Goal: Task Accomplishment & Management: Use online tool/utility

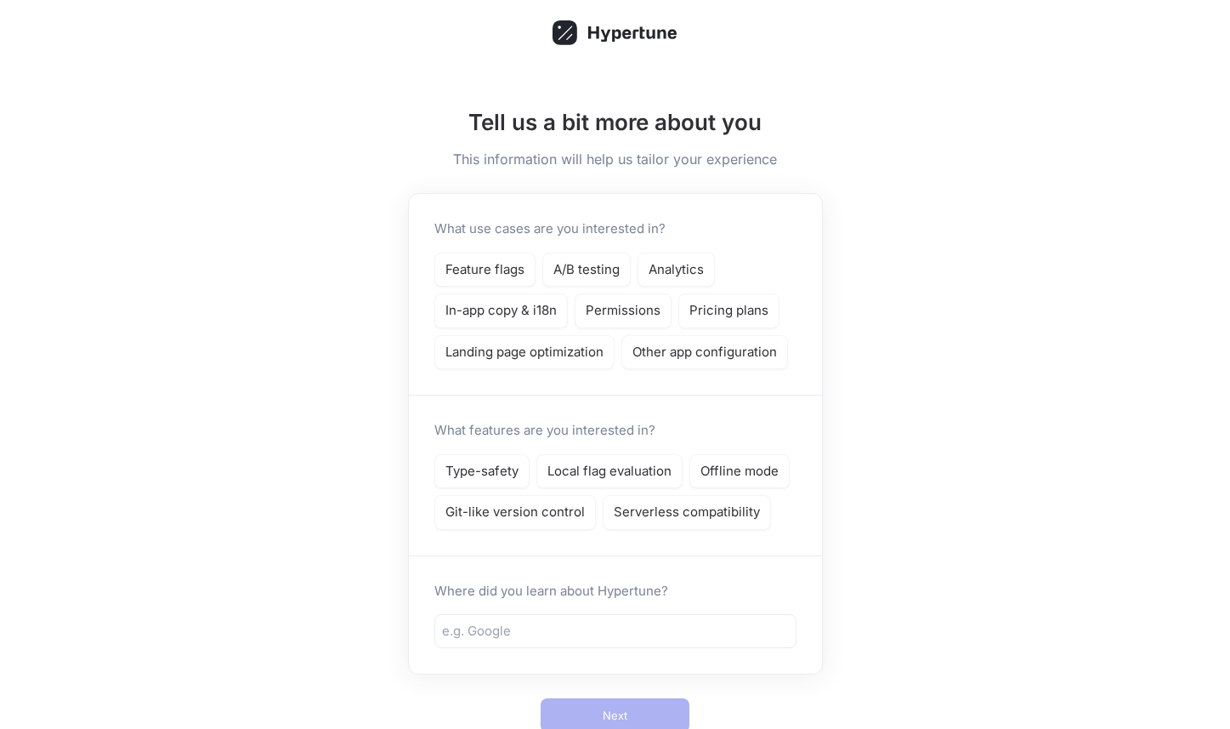
scroll to position [60, 0]
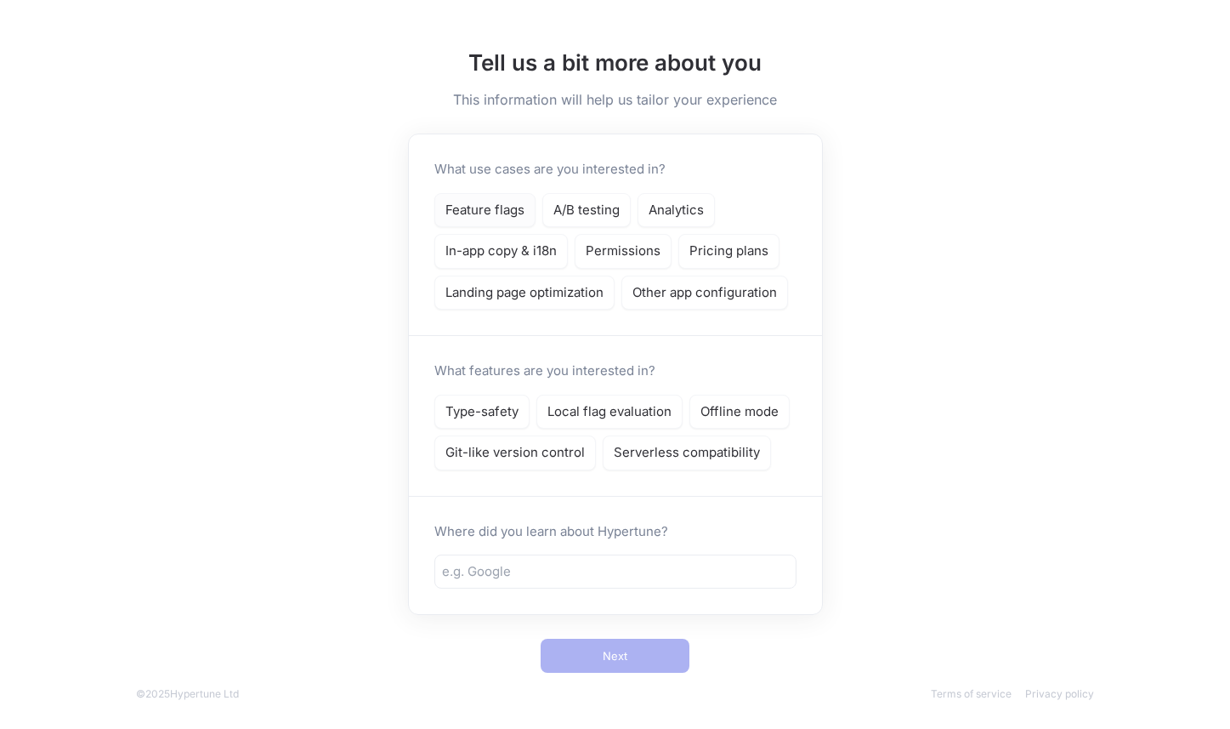
click at [505, 202] on p "Feature flags" at bounding box center [484, 211] width 79 height 20
click at [598, 208] on p "A/B testing" at bounding box center [586, 211] width 66 height 20
click at [590, 560] on div at bounding box center [615, 571] width 362 height 34
click at [604, 569] on input "text" at bounding box center [615, 572] width 347 height 20
type input "Colleague"
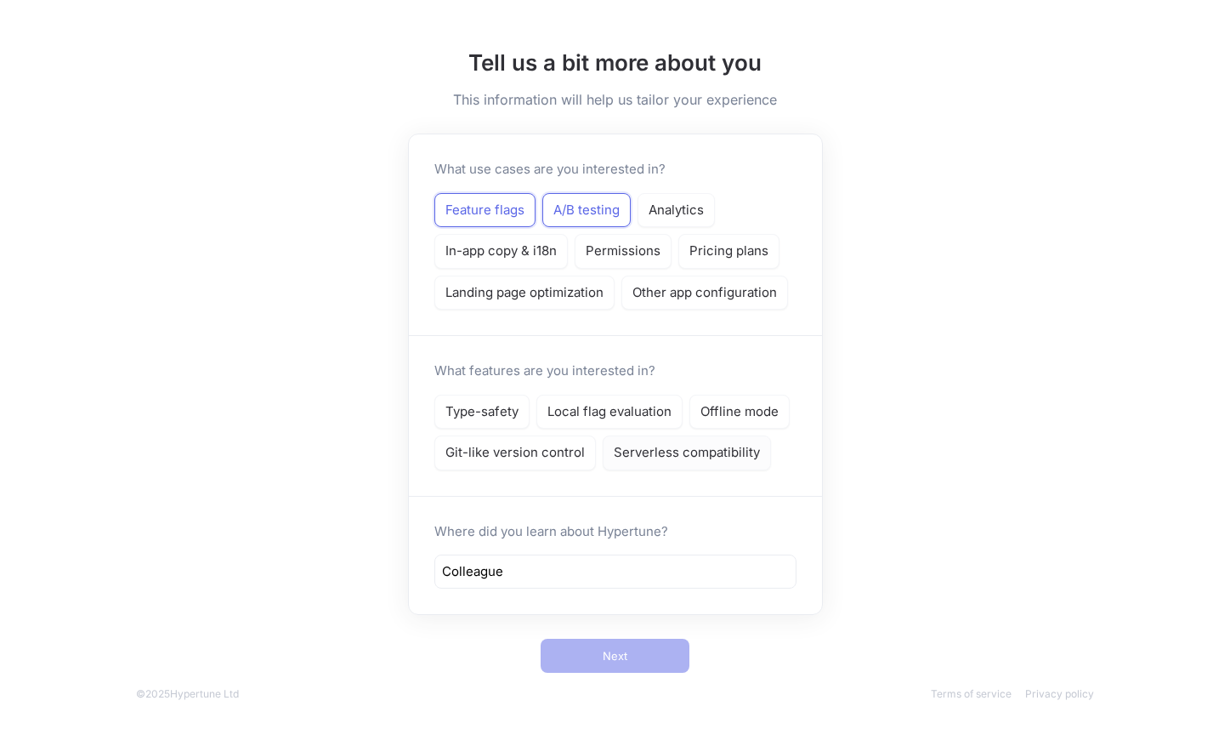
click at [657, 465] on div "Serverless compatibility" at bounding box center [687, 452] width 168 height 35
click at [632, 654] on button "Next" at bounding box center [615, 655] width 149 height 34
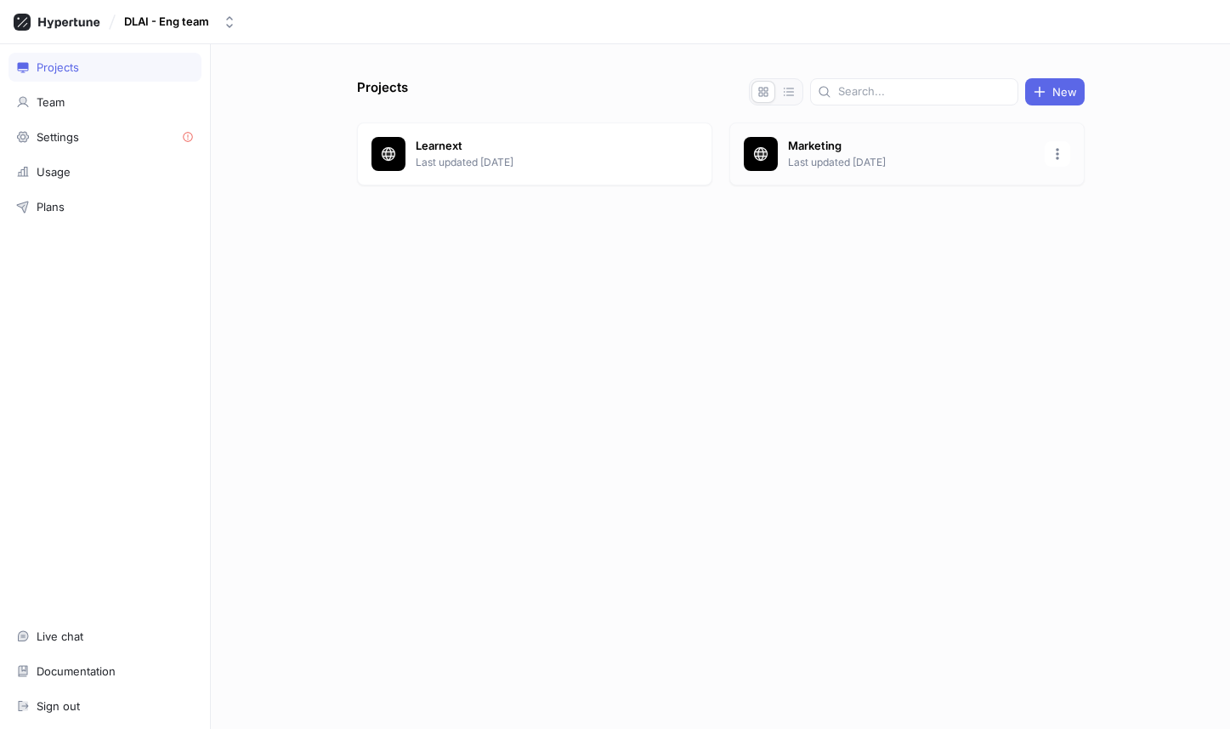
click at [883, 169] on p "Last updated [DATE]" at bounding box center [911, 162] width 247 height 15
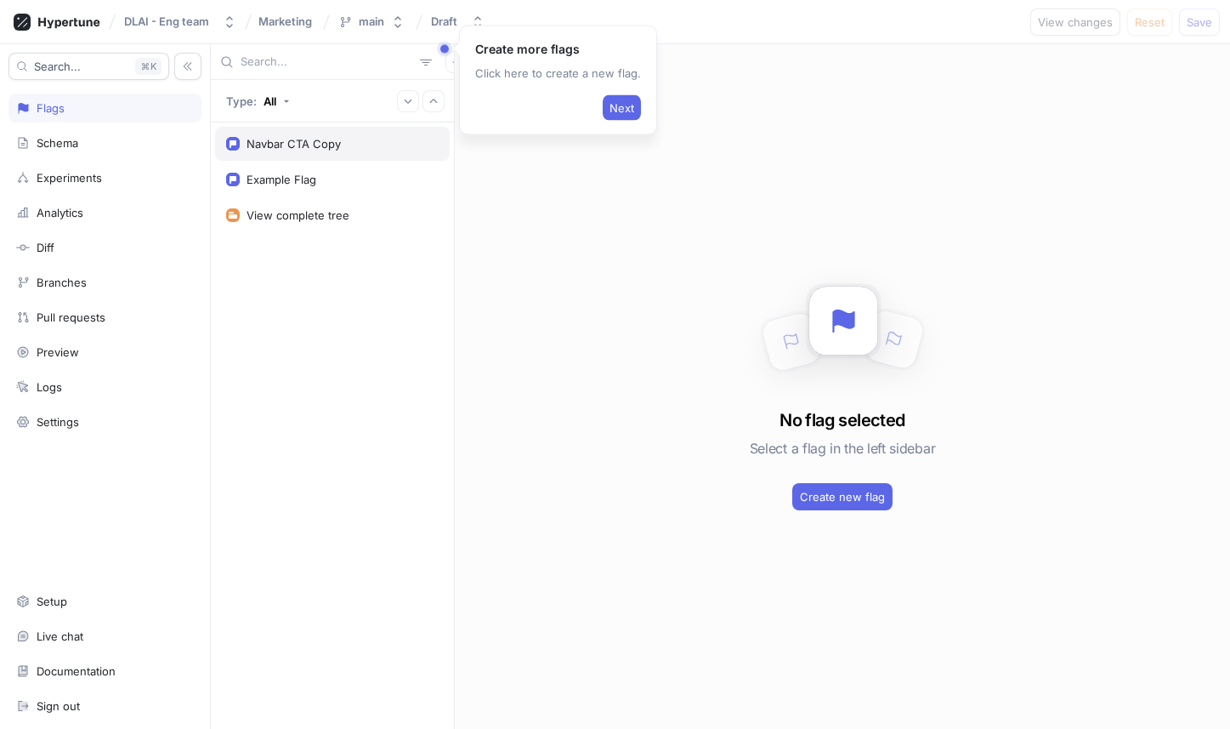
click at [333, 145] on div "Navbar CTA Copy" at bounding box center [294, 144] width 94 height 14
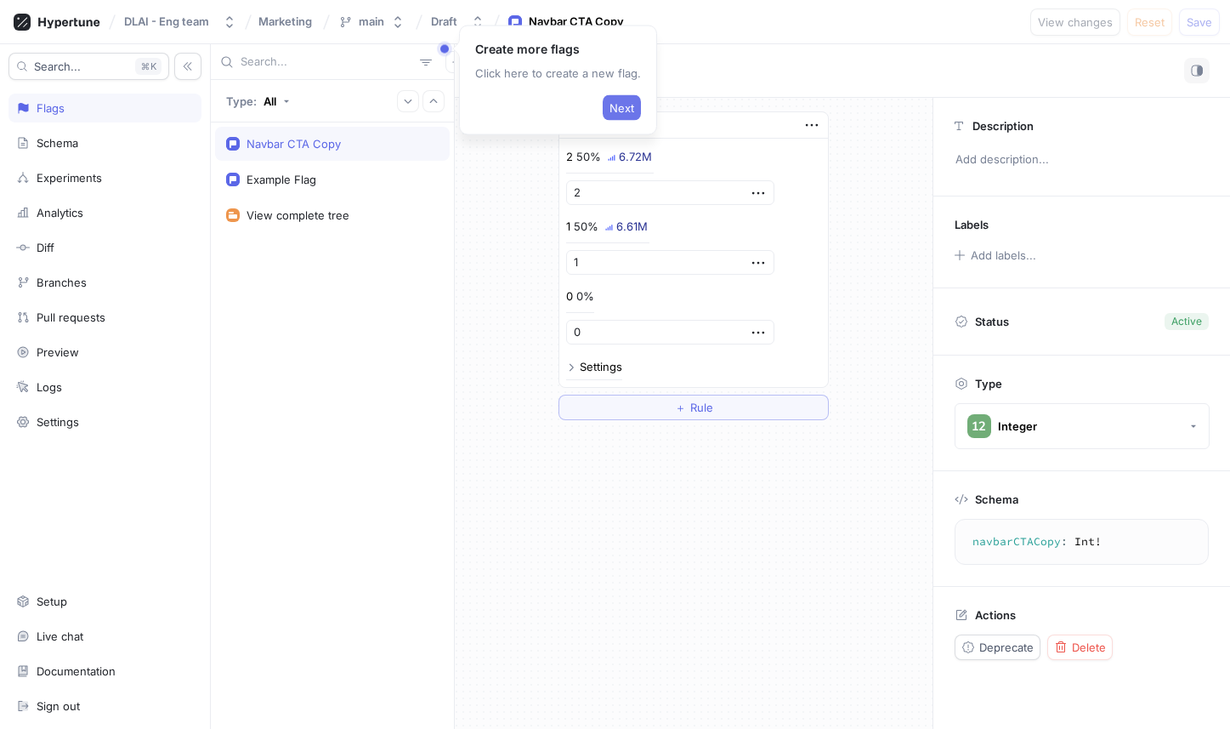
click at [623, 108] on span "Next" at bounding box center [622, 108] width 25 height 10
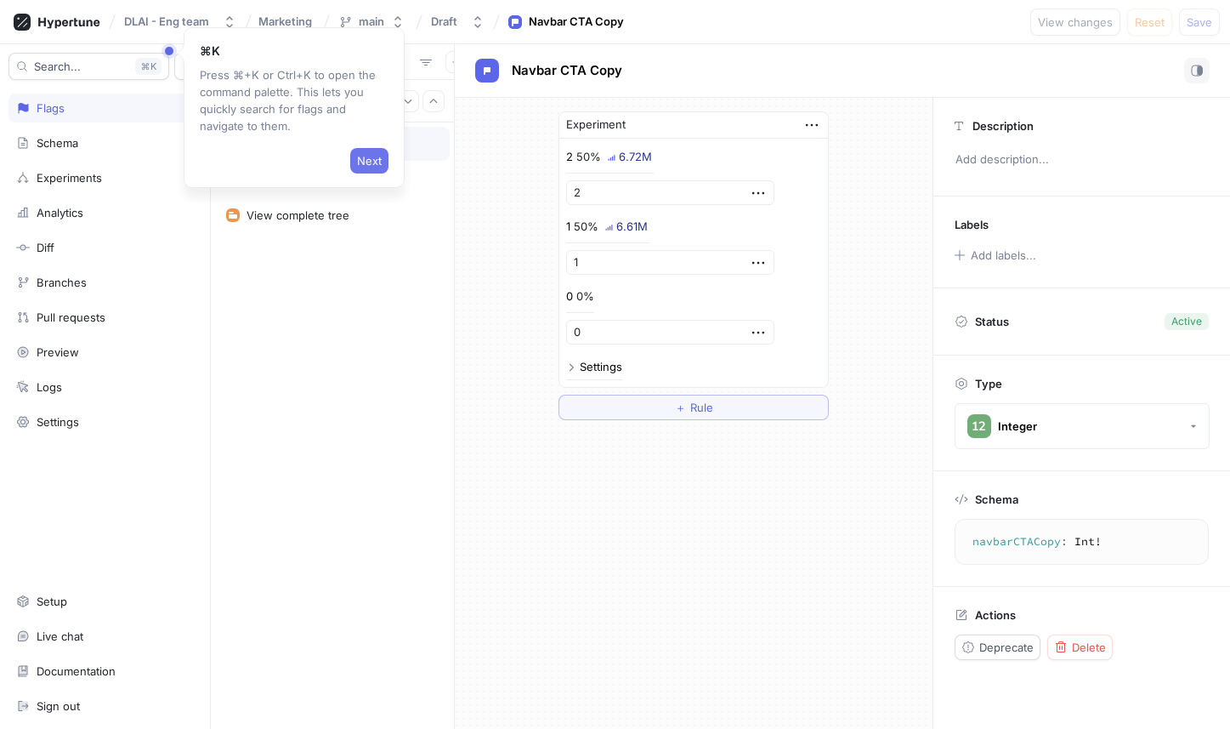
click at [374, 156] on span "Next" at bounding box center [369, 161] width 25 height 10
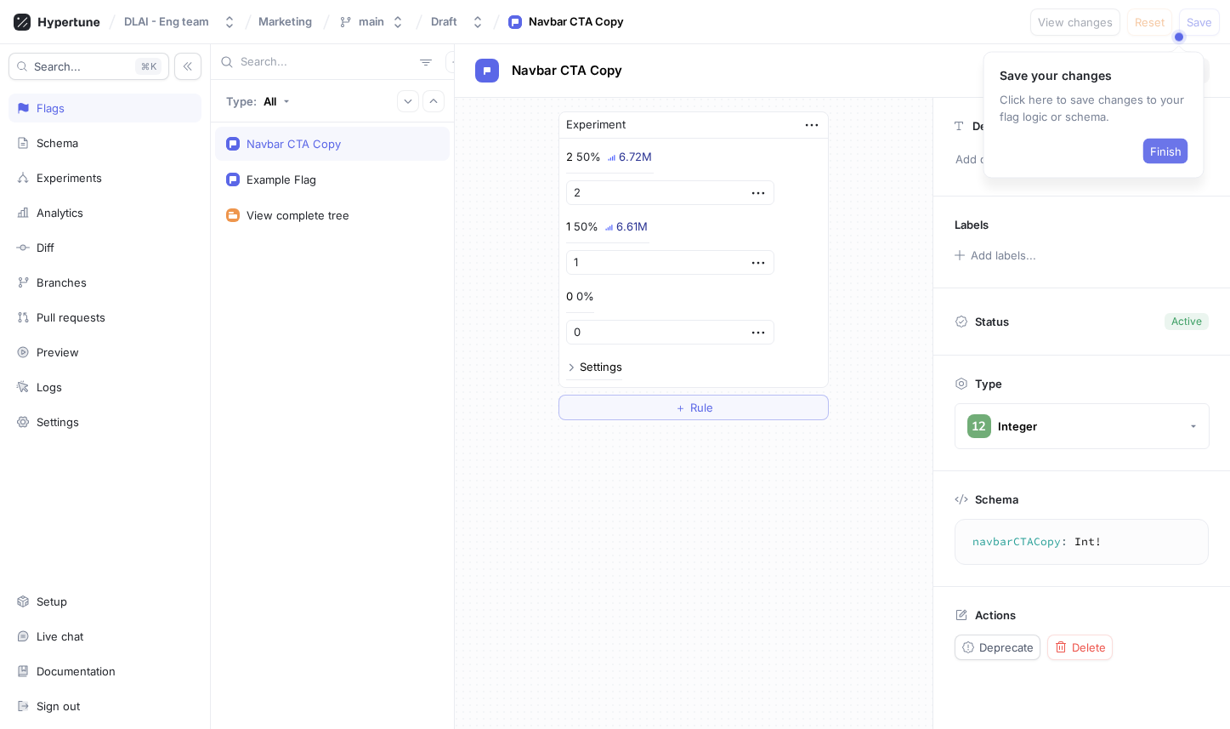
click at [1156, 156] on span "Finish" at bounding box center [1165, 151] width 31 height 10
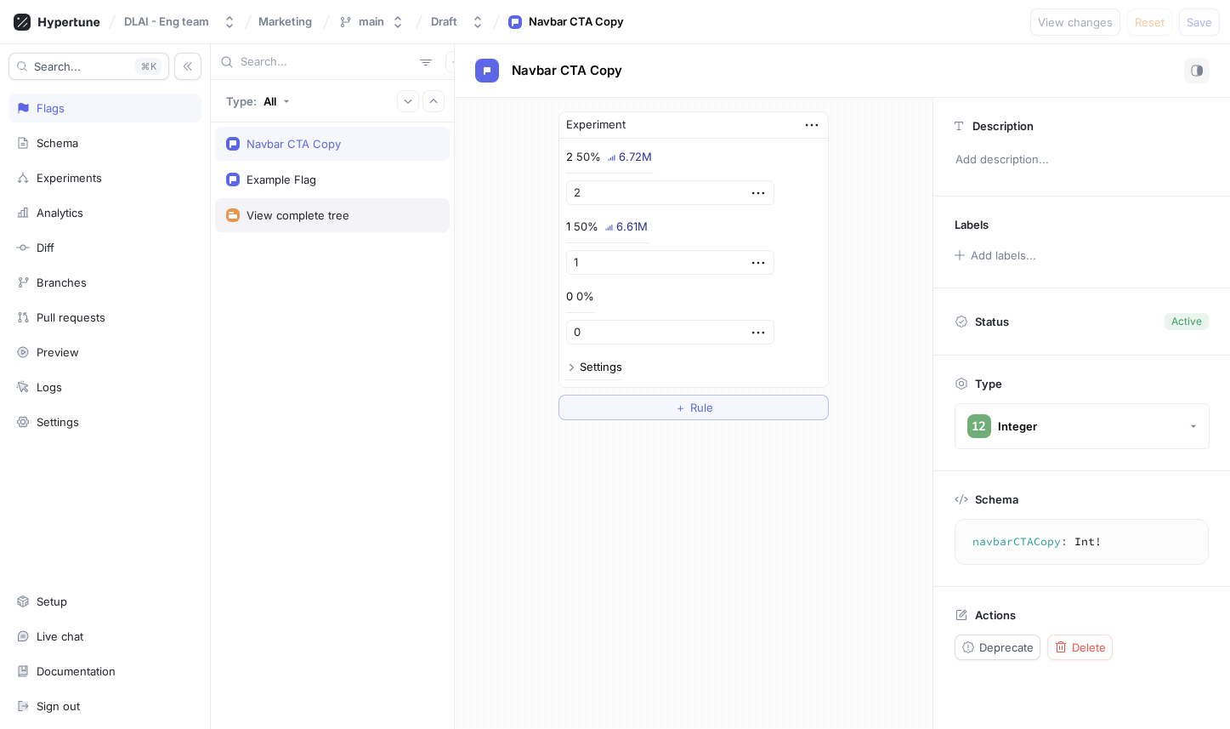
click at [347, 216] on div "View complete tree" at bounding box center [298, 215] width 103 height 14
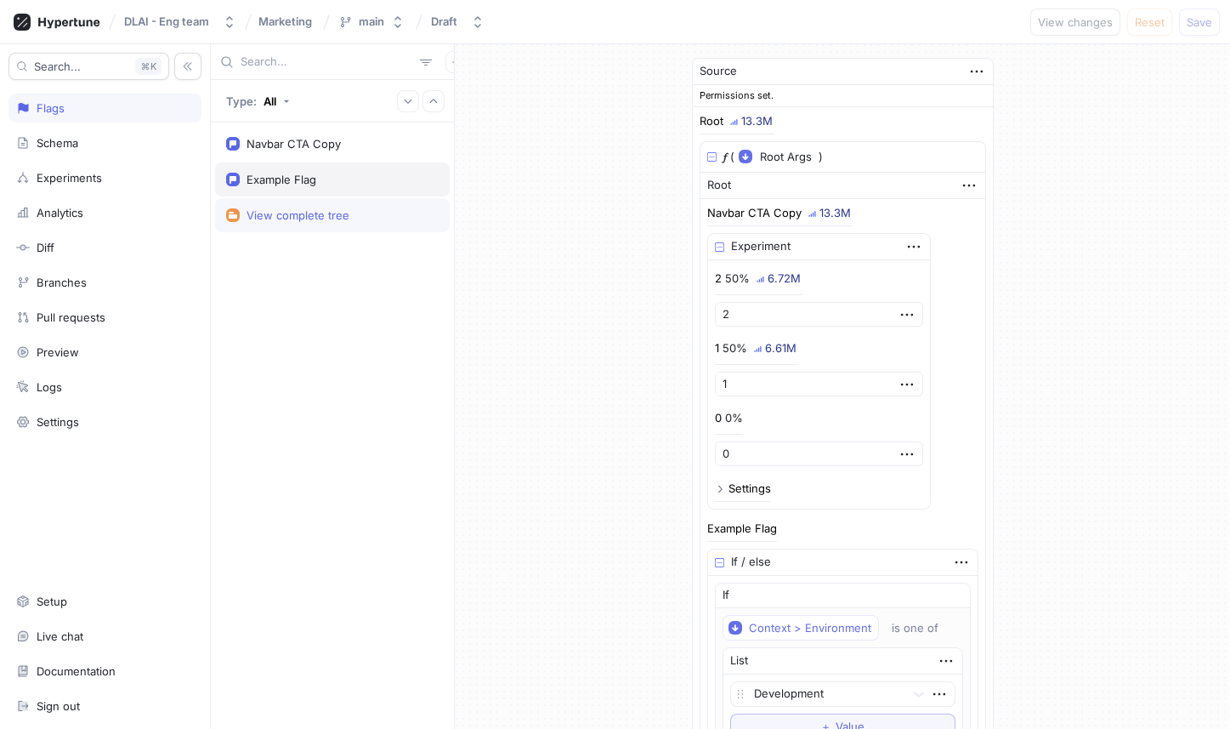
click at [345, 184] on div "Example Flag" at bounding box center [332, 180] width 213 height 14
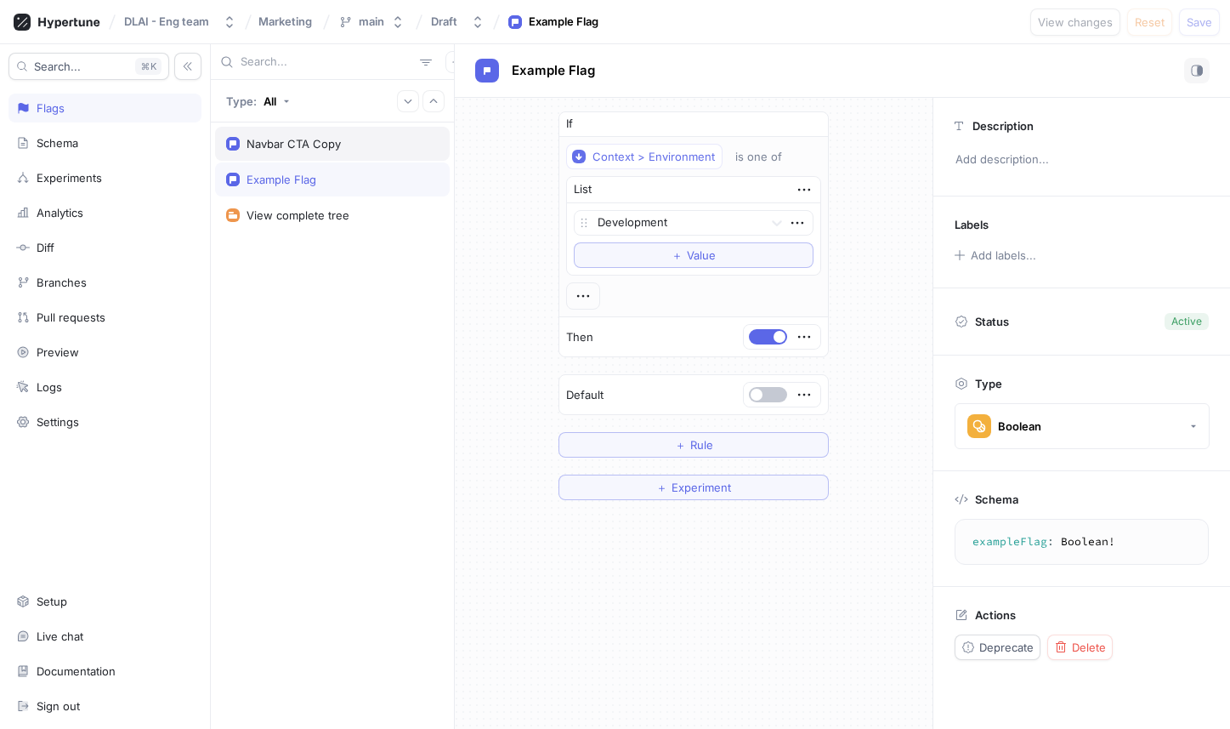
click at [336, 153] on div "Navbar CTA Copy" at bounding box center [332, 144] width 235 height 34
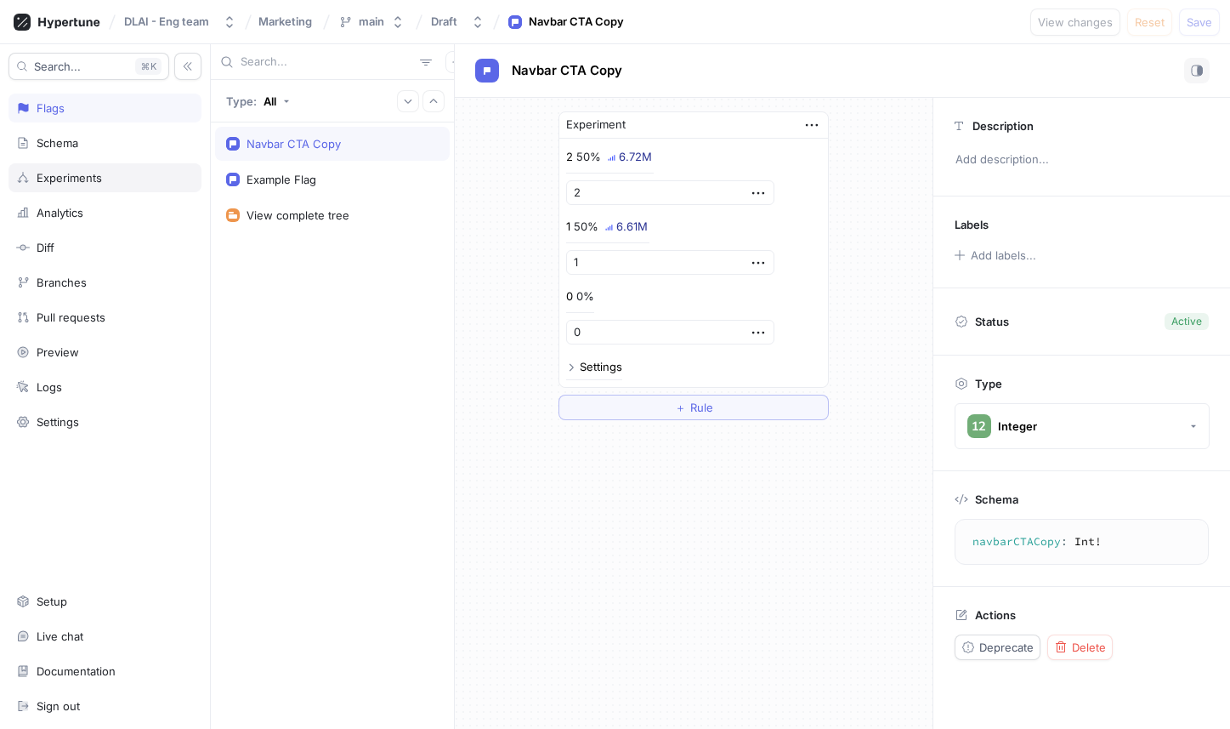
click at [105, 171] on div "Experiments" at bounding box center [105, 178] width 178 height 14
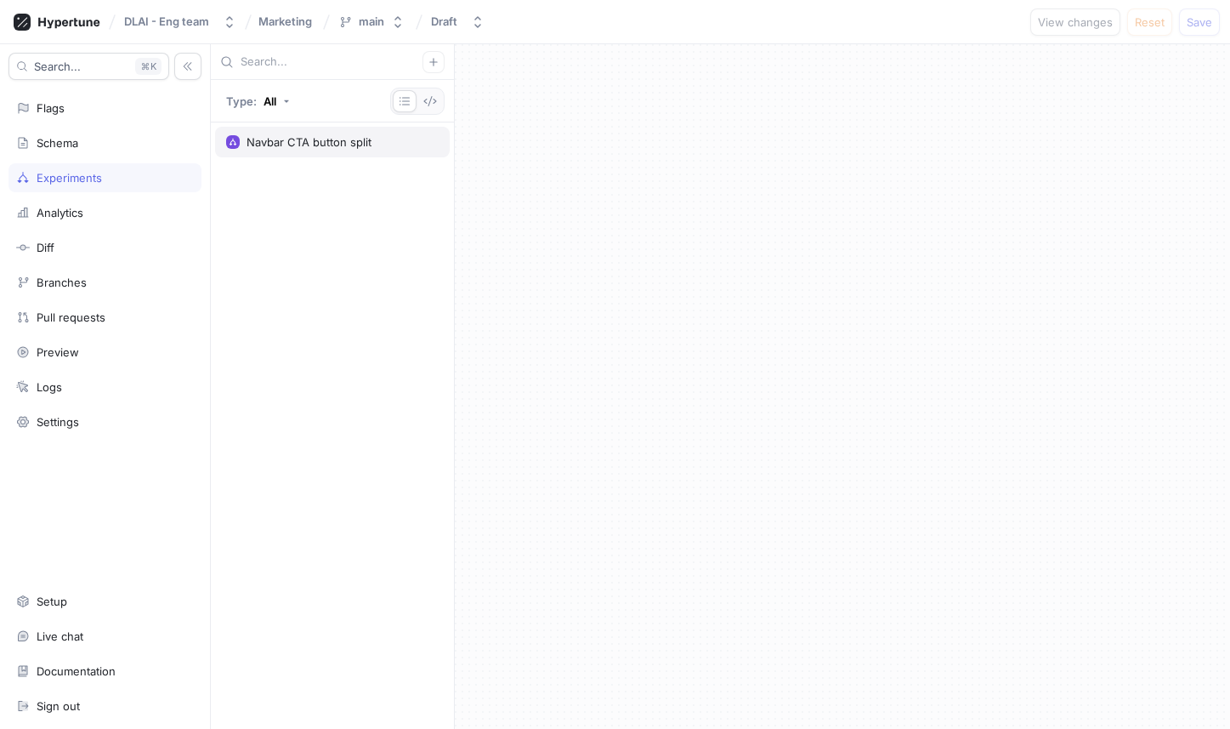
click at [283, 139] on div "Navbar CTA button split" at bounding box center [309, 142] width 125 height 14
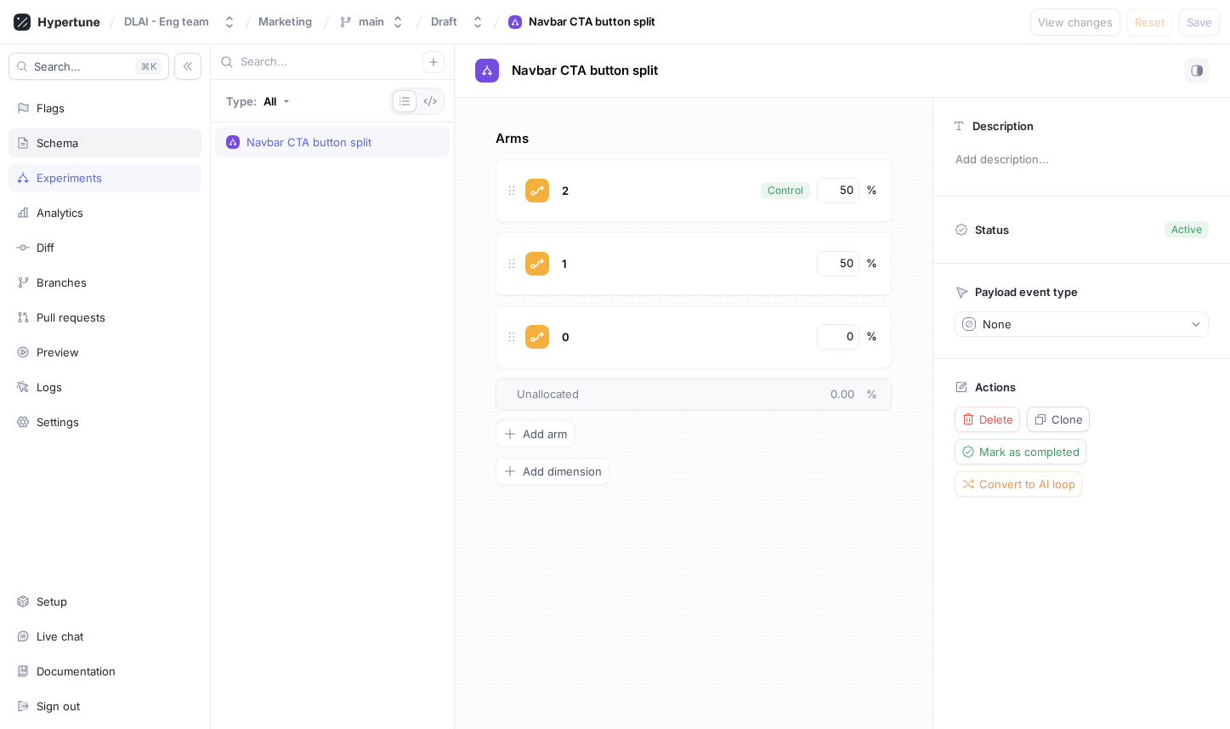
click at [129, 141] on div "Schema" at bounding box center [105, 143] width 178 height 14
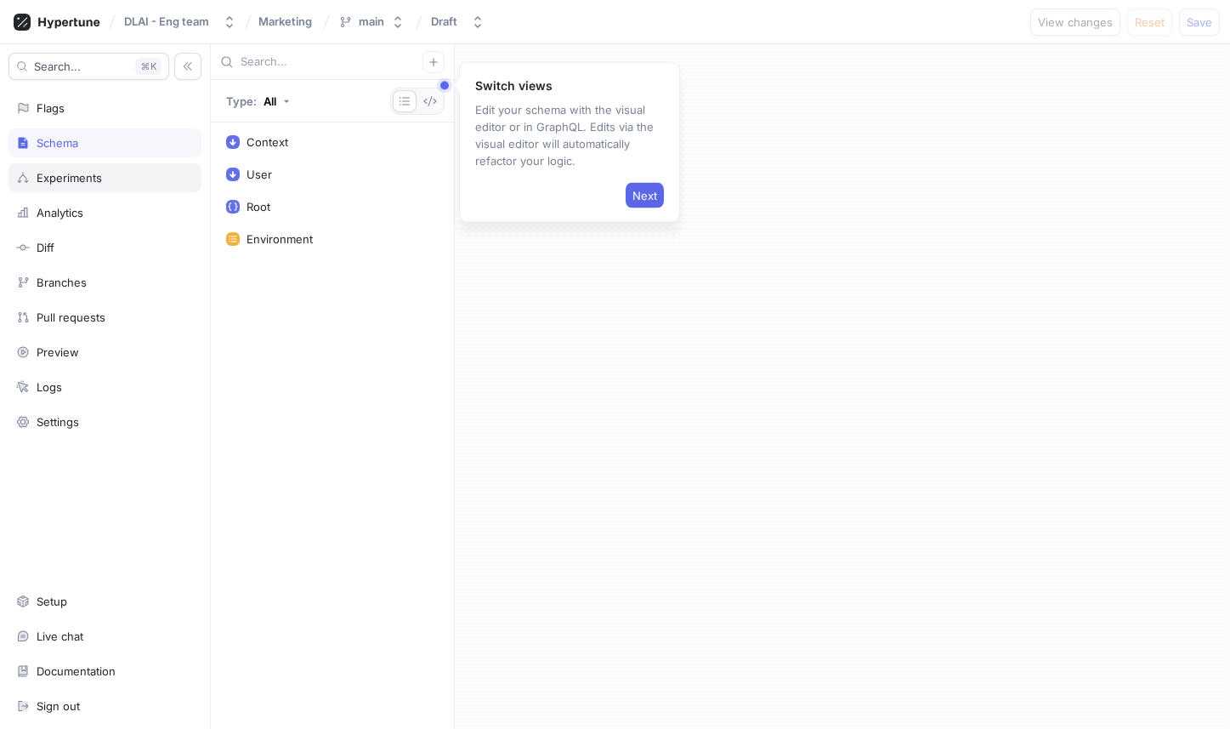
click at [95, 177] on div "Experiments" at bounding box center [69, 178] width 65 height 14
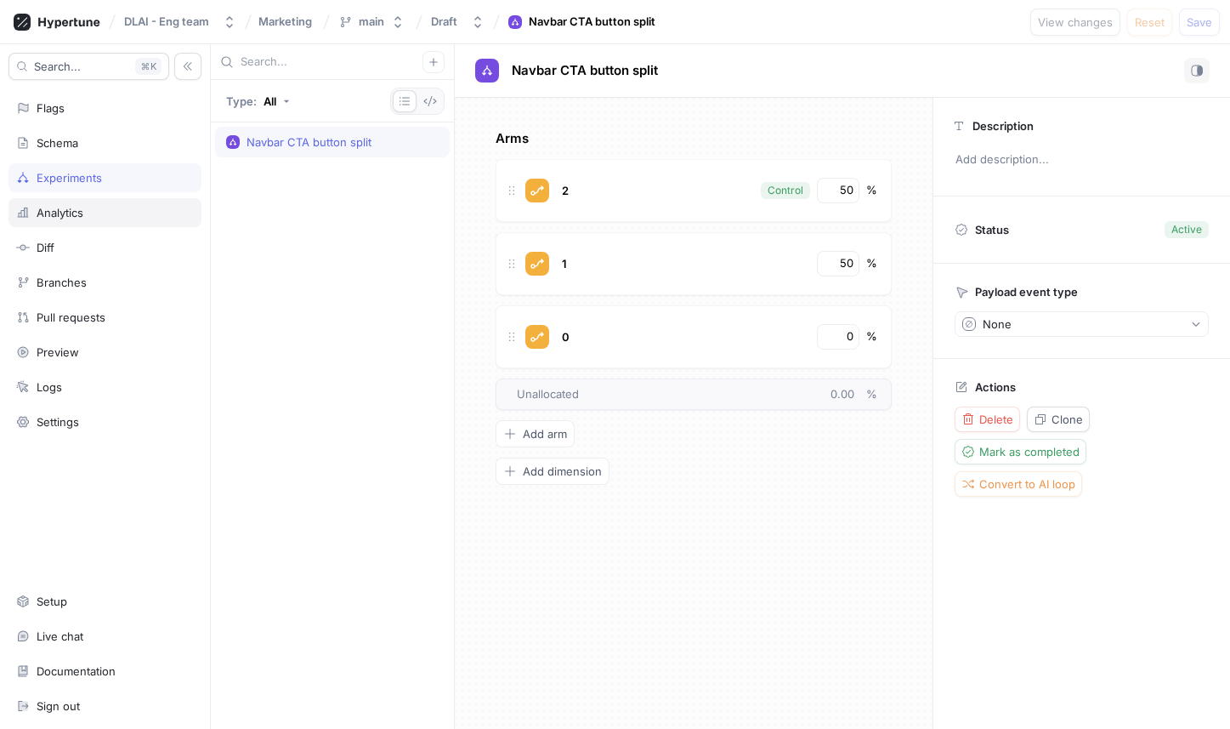
click at [104, 213] on div "Analytics" at bounding box center [105, 213] width 178 height 14
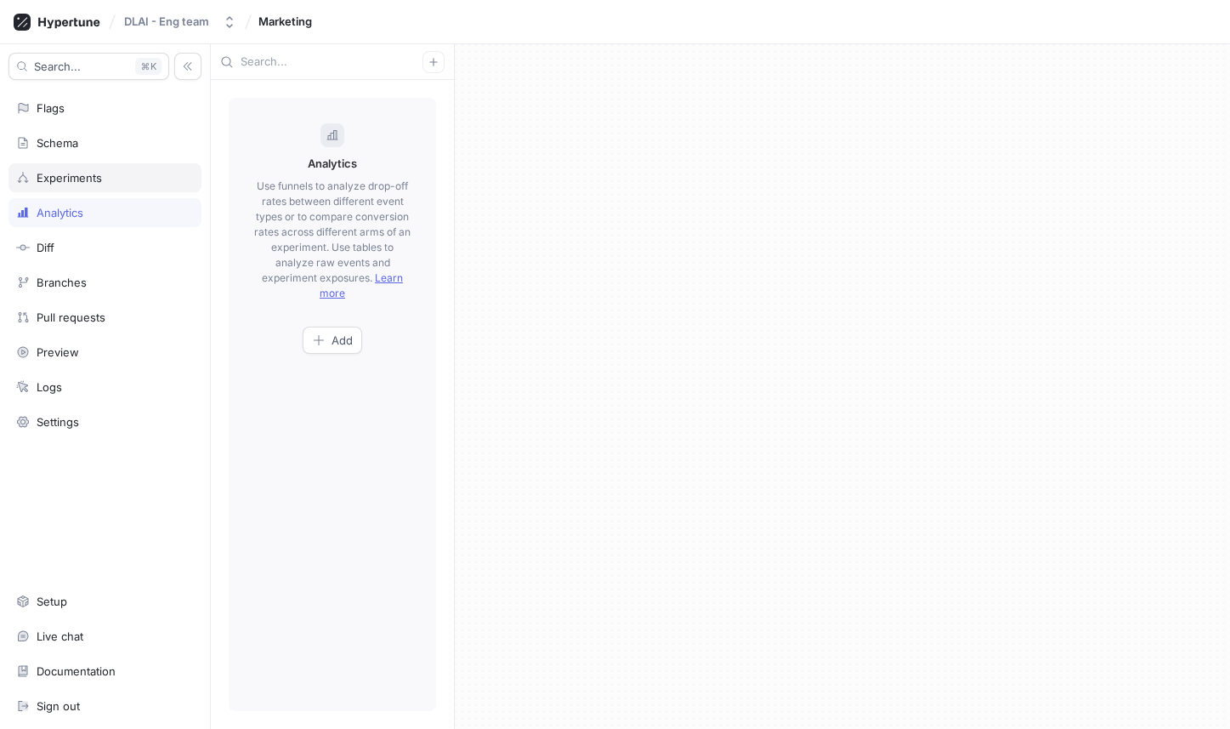
click at [120, 185] on div "Experiments" at bounding box center [105, 177] width 193 height 29
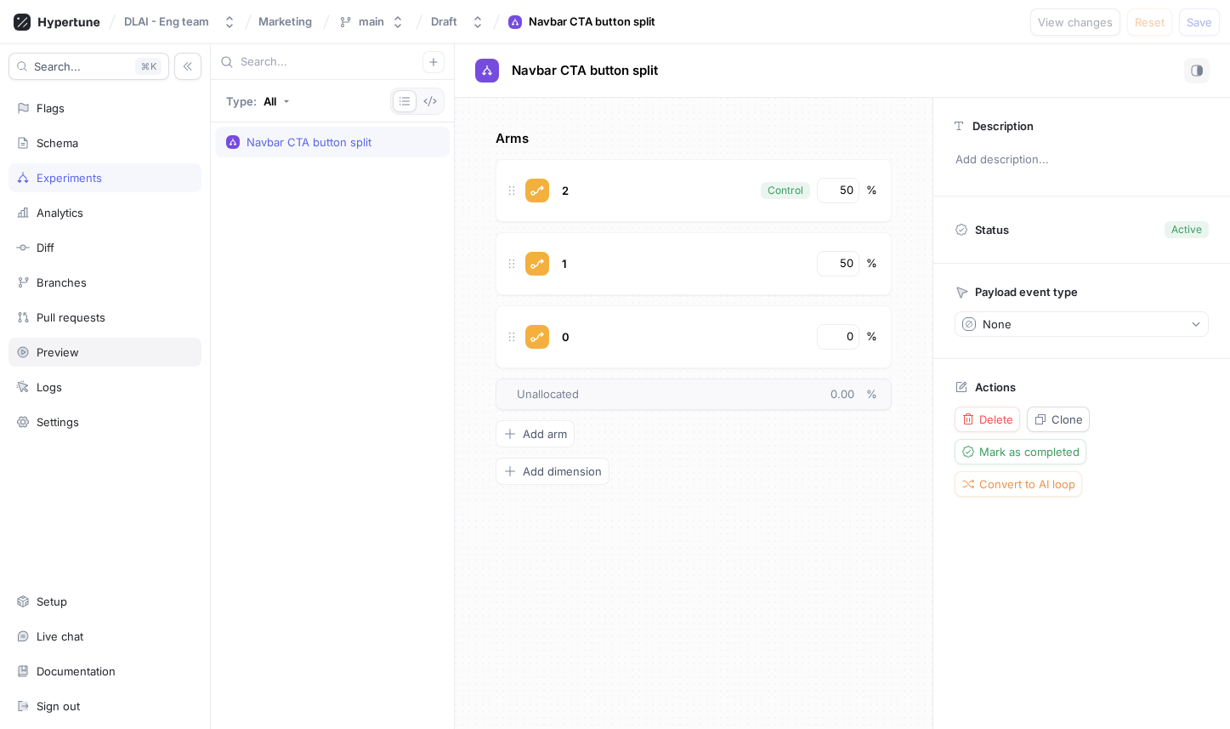
click at [123, 351] on div "Preview" at bounding box center [105, 352] width 178 height 14
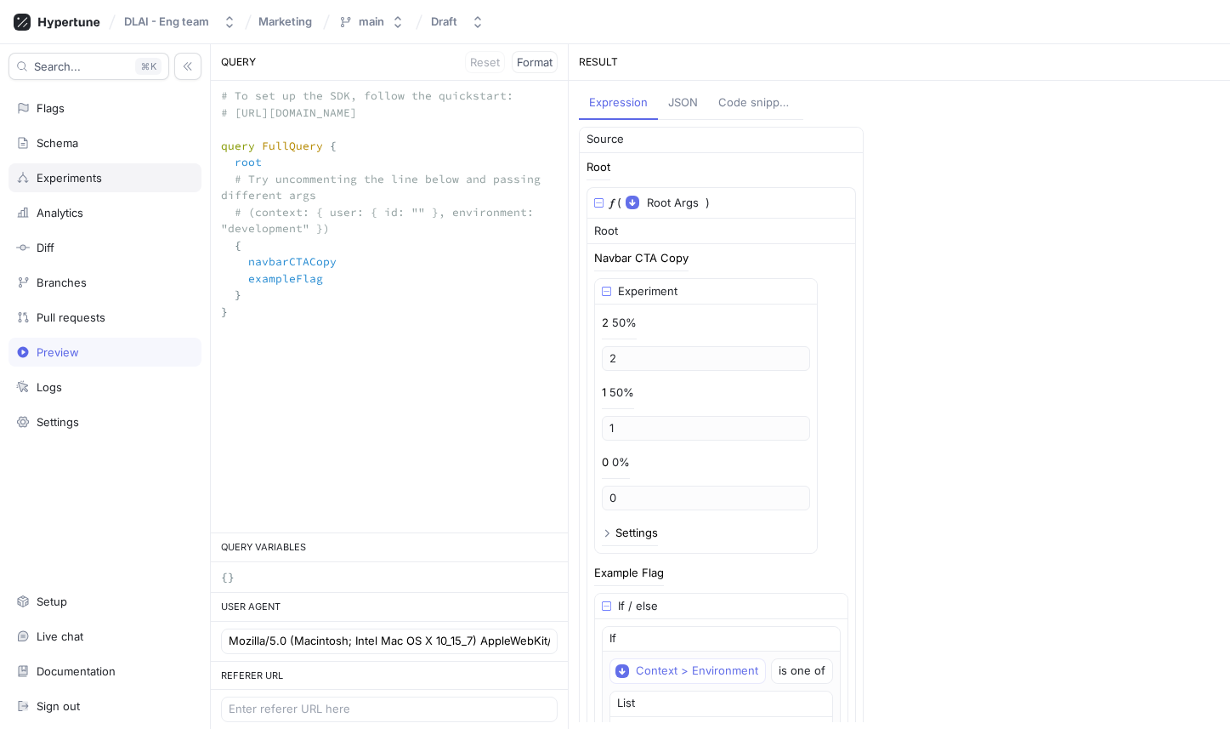
click at [116, 178] on div "Experiments" at bounding box center [105, 178] width 178 height 14
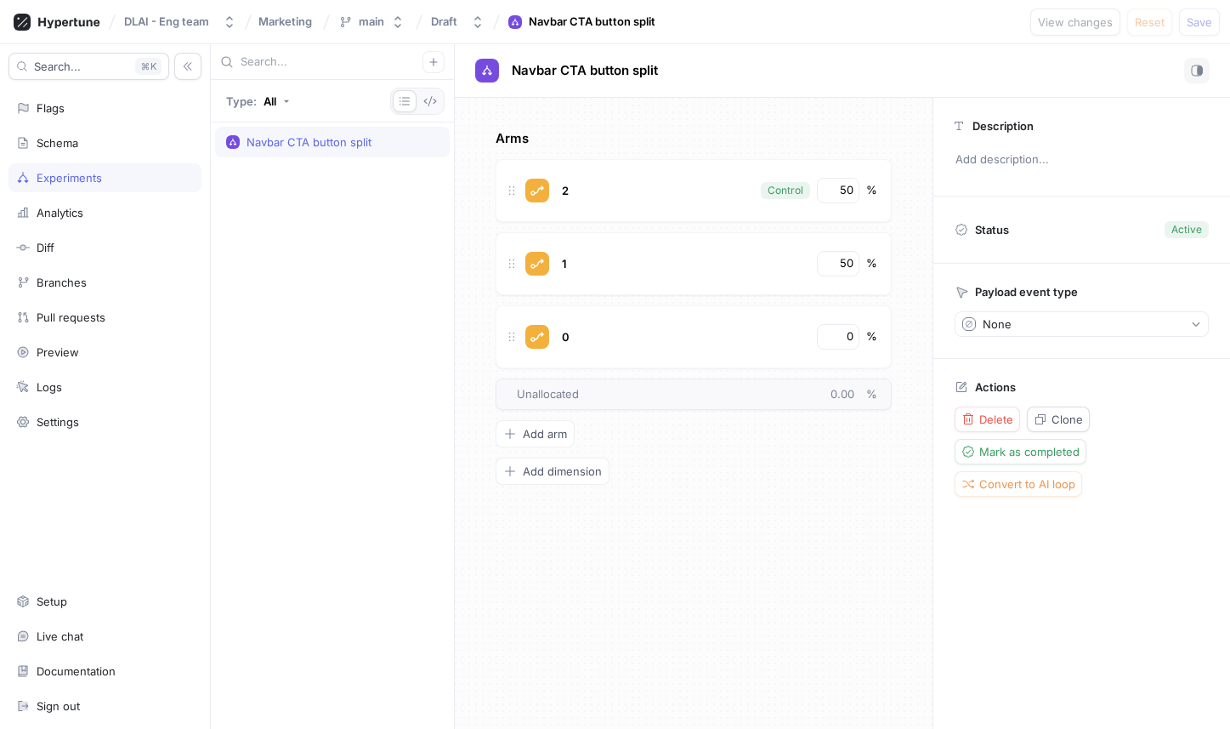
click at [1175, 230] on div "Active" at bounding box center [1186, 229] width 31 height 15
click at [82, 147] on div "Schema" at bounding box center [105, 143] width 178 height 14
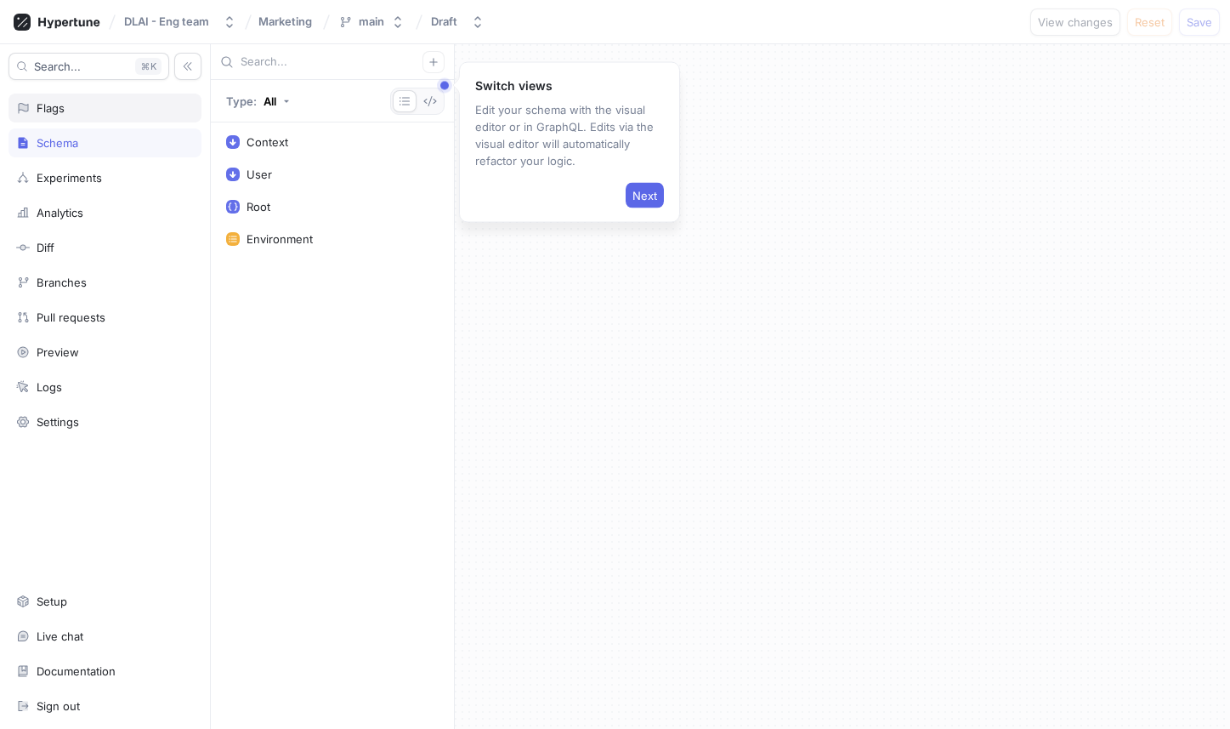
click at [106, 120] on div "Flags" at bounding box center [105, 108] width 193 height 29
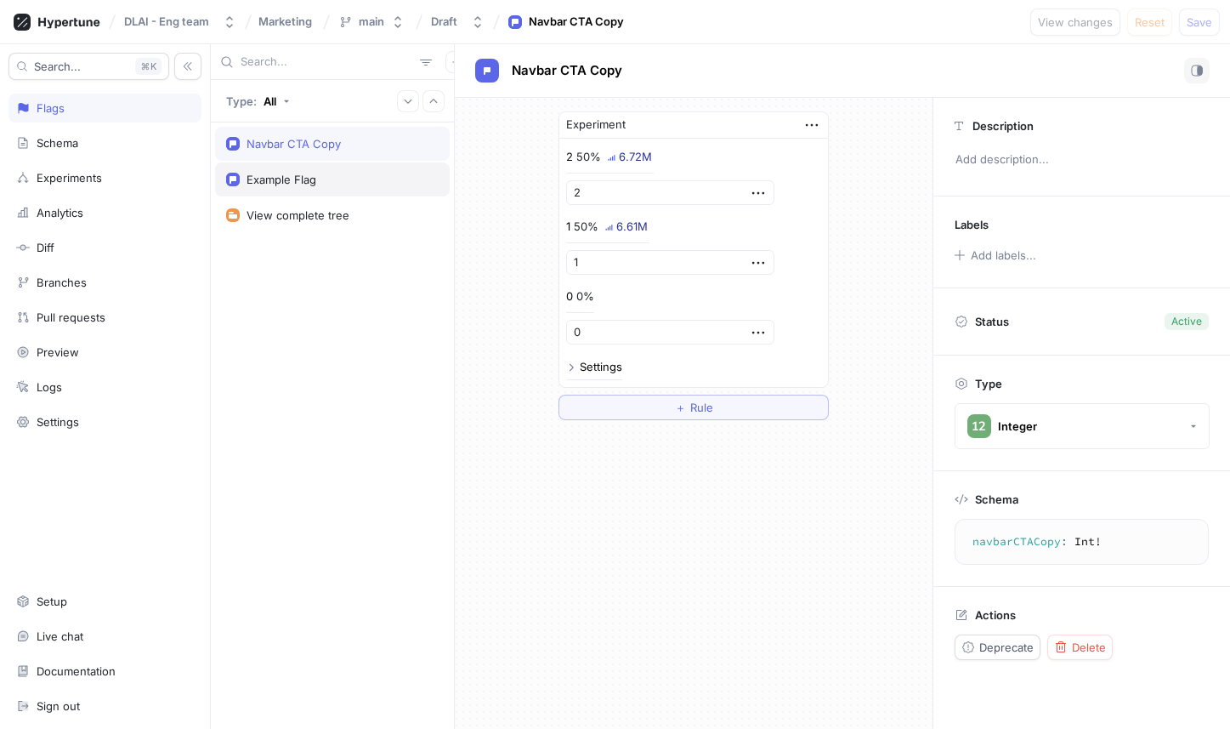
click at [326, 179] on div "Example Flag" at bounding box center [332, 180] width 213 height 14
type textarea "exampleFlag: Boolean!"
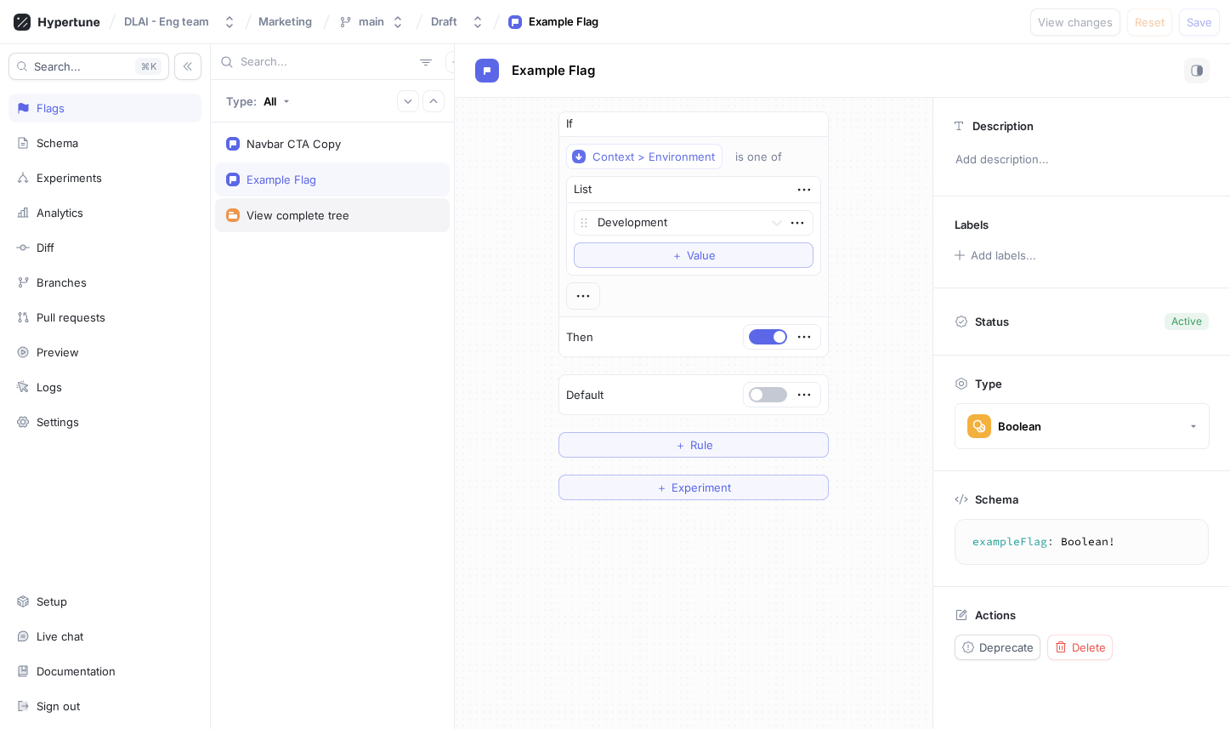
click at [333, 209] on div "View complete tree" at bounding box center [298, 215] width 103 height 14
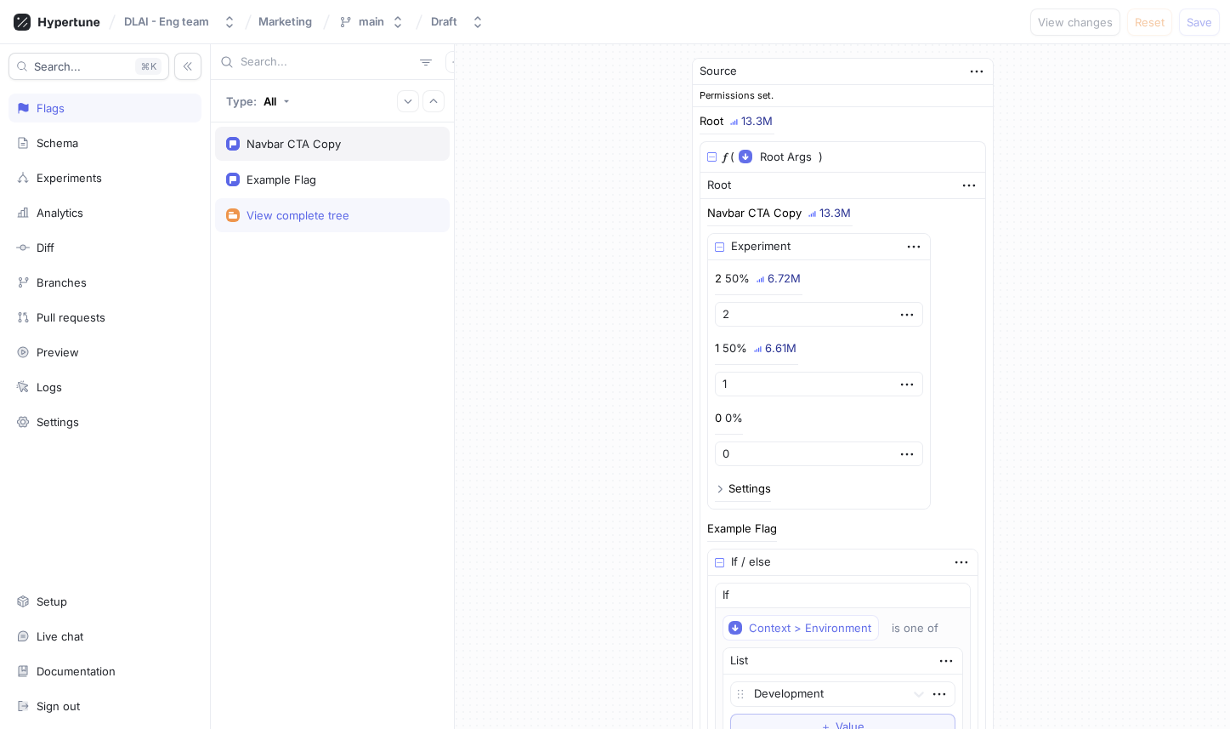
click at [338, 143] on div "Navbar CTA Copy" at bounding box center [294, 144] width 94 height 14
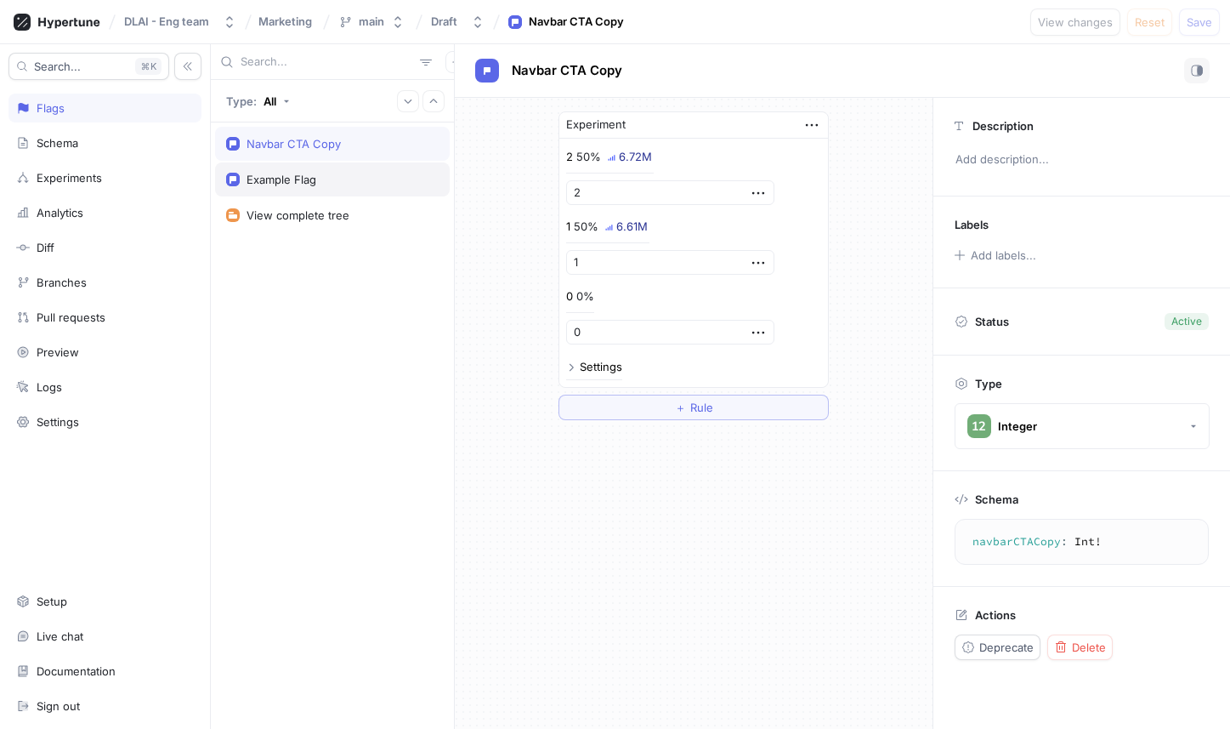
click at [355, 178] on div "Example Flag" at bounding box center [332, 180] width 213 height 14
type textarea "exampleFlag: Boolean!"
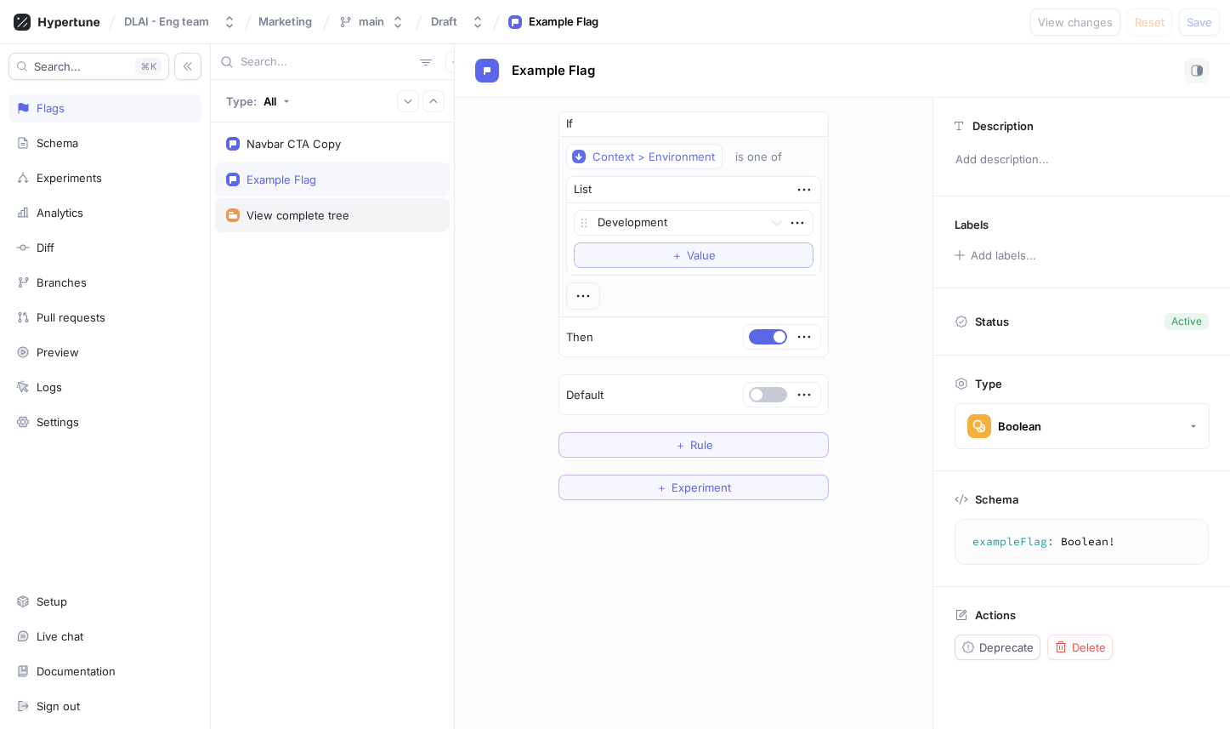
click at [332, 220] on div "View complete tree" at bounding box center [298, 215] width 103 height 14
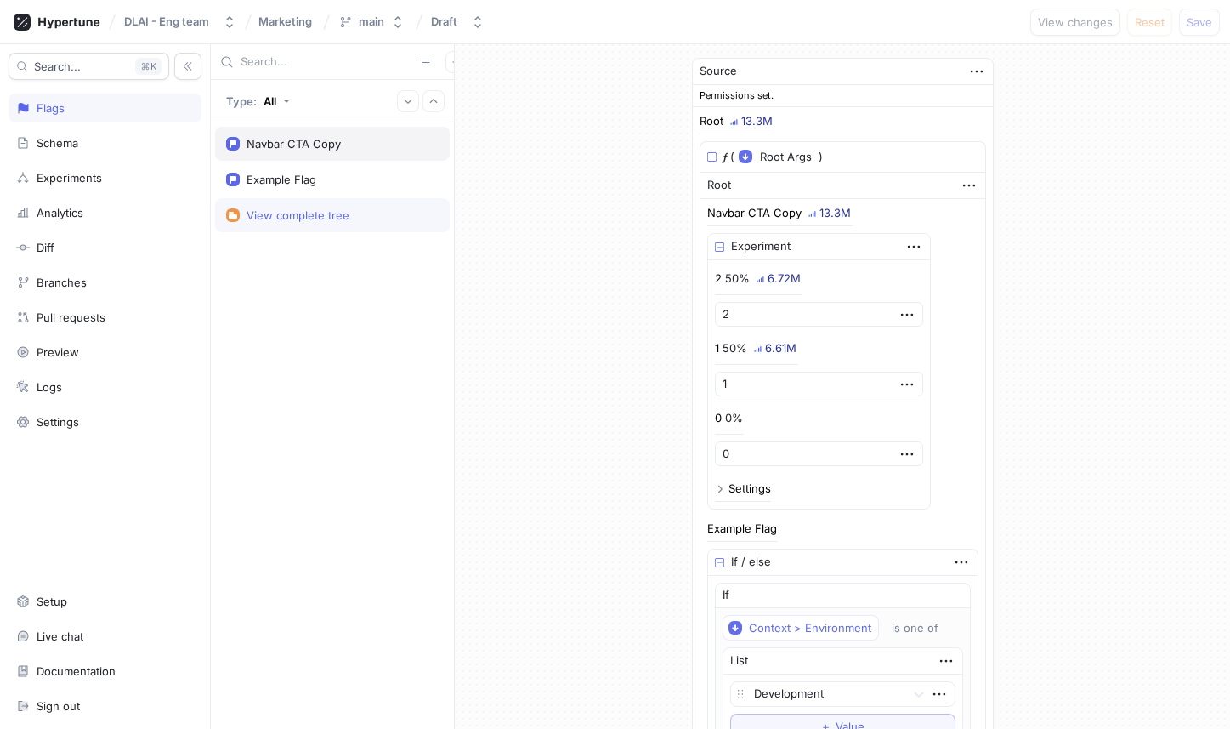
click at [343, 137] on div "Navbar CTA Copy" at bounding box center [332, 144] width 213 height 14
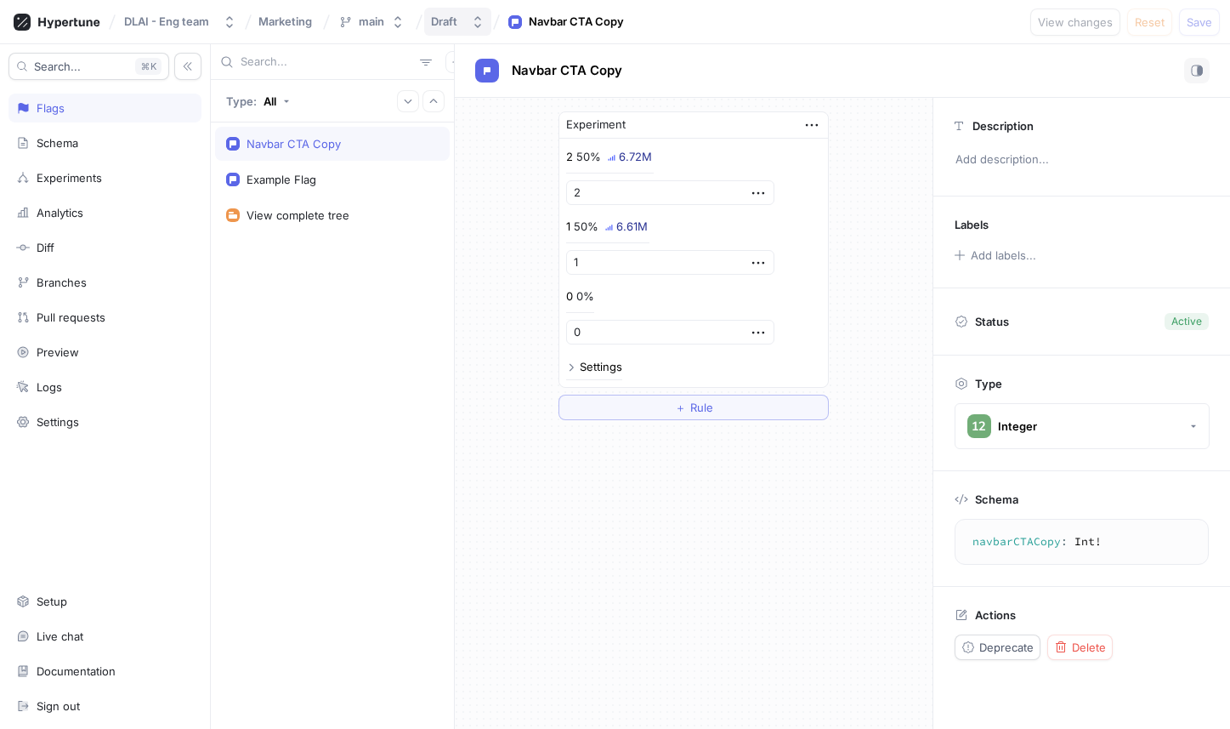
click at [472, 21] on icon "button" at bounding box center [478, 22] width 14 height 14
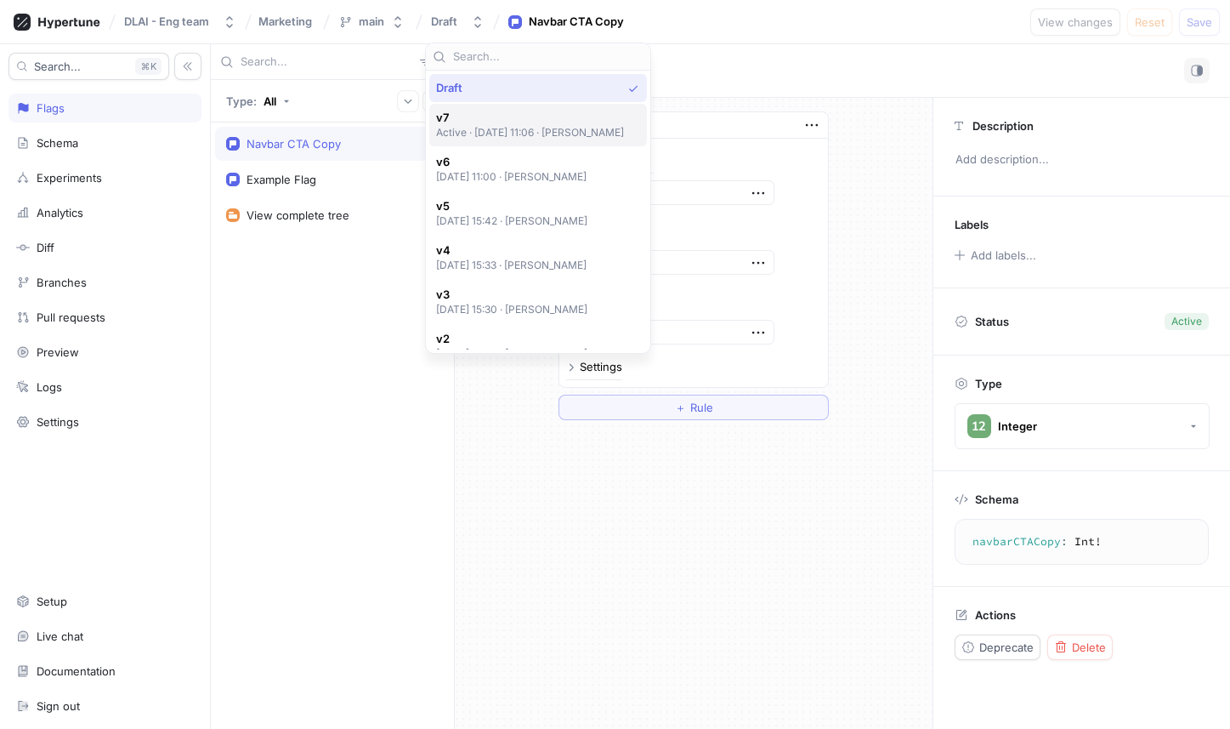
click at [566, 135] on p "Active ‧ [DATE] 11:06 ‧ [PERSON_NAME]" at bounding box center [530, 132] width 189 height 14
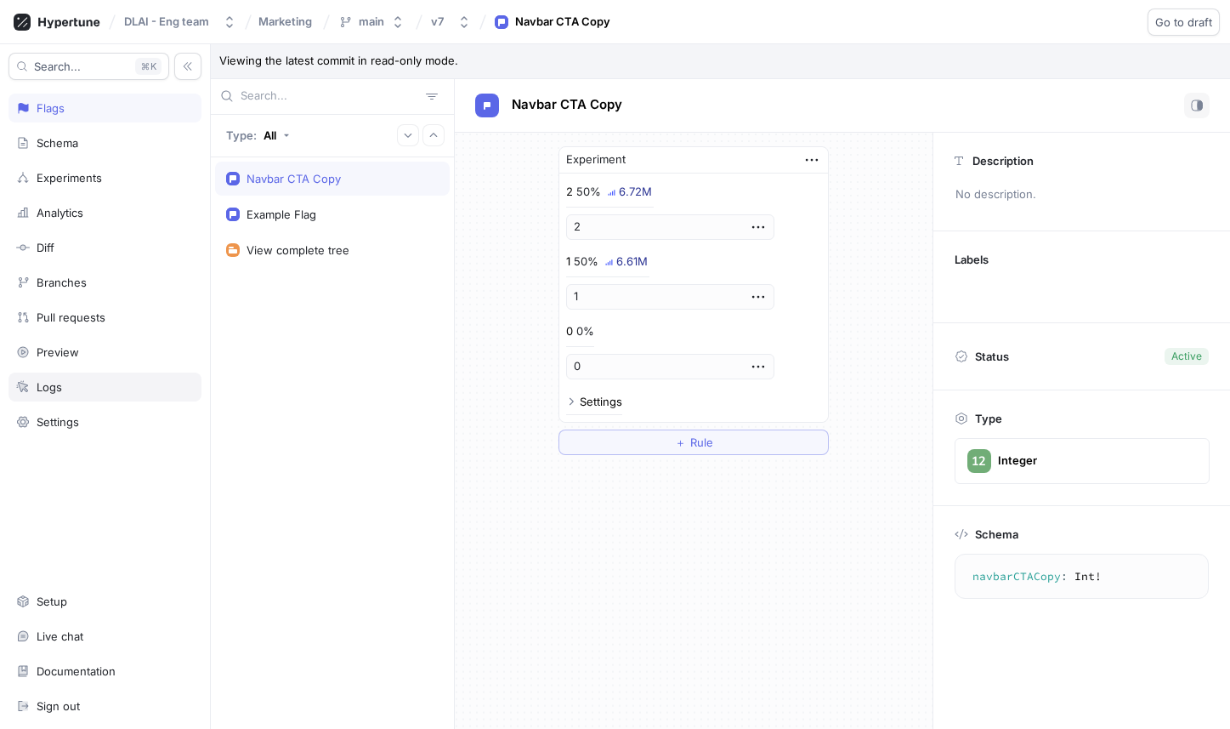
click at [87, 387] on div "Logs" at bounding box center [105, 387] width 178 height 14
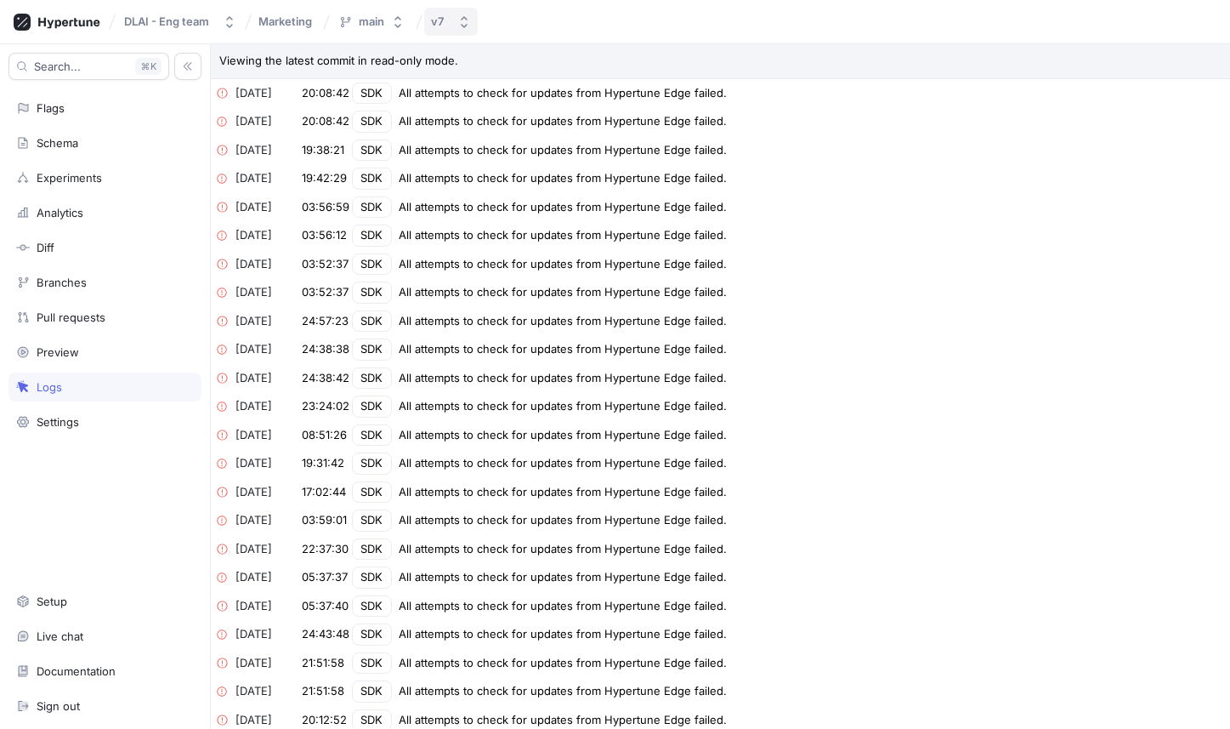
click at [444, 22] on div "v7" at bounding box center [437, 21] width 13 height 14
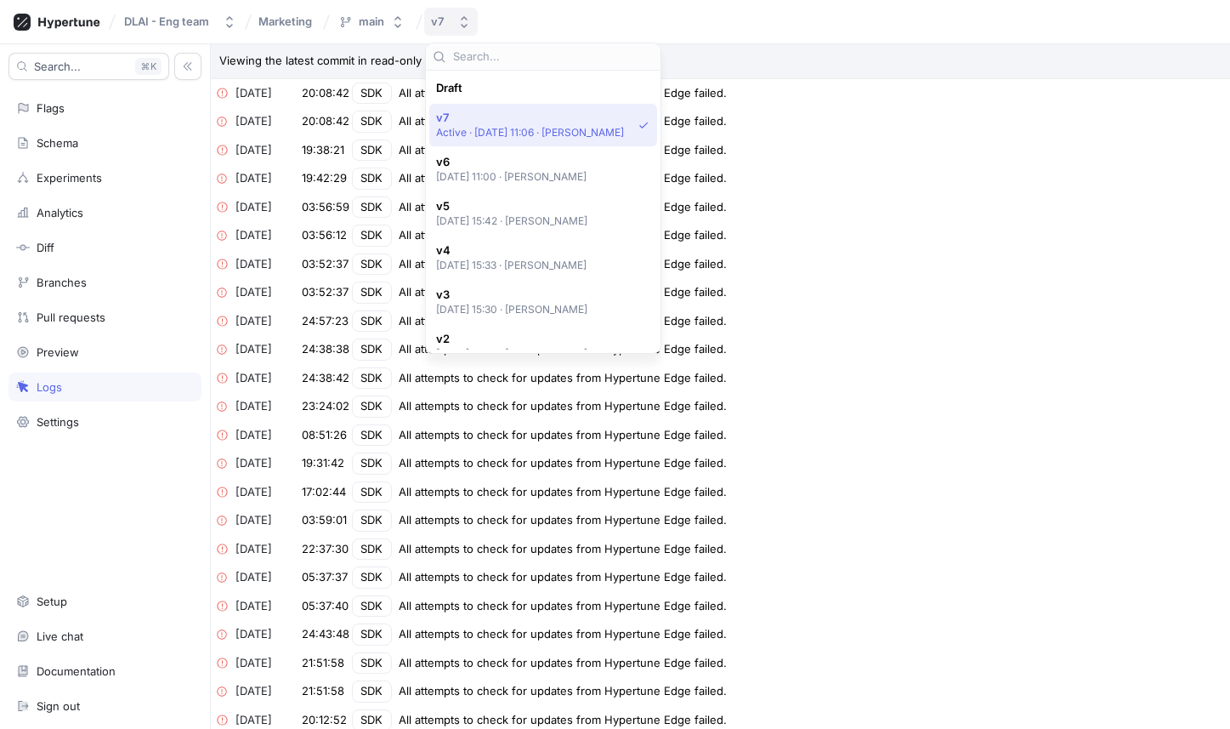
scroll to position [30, 0]
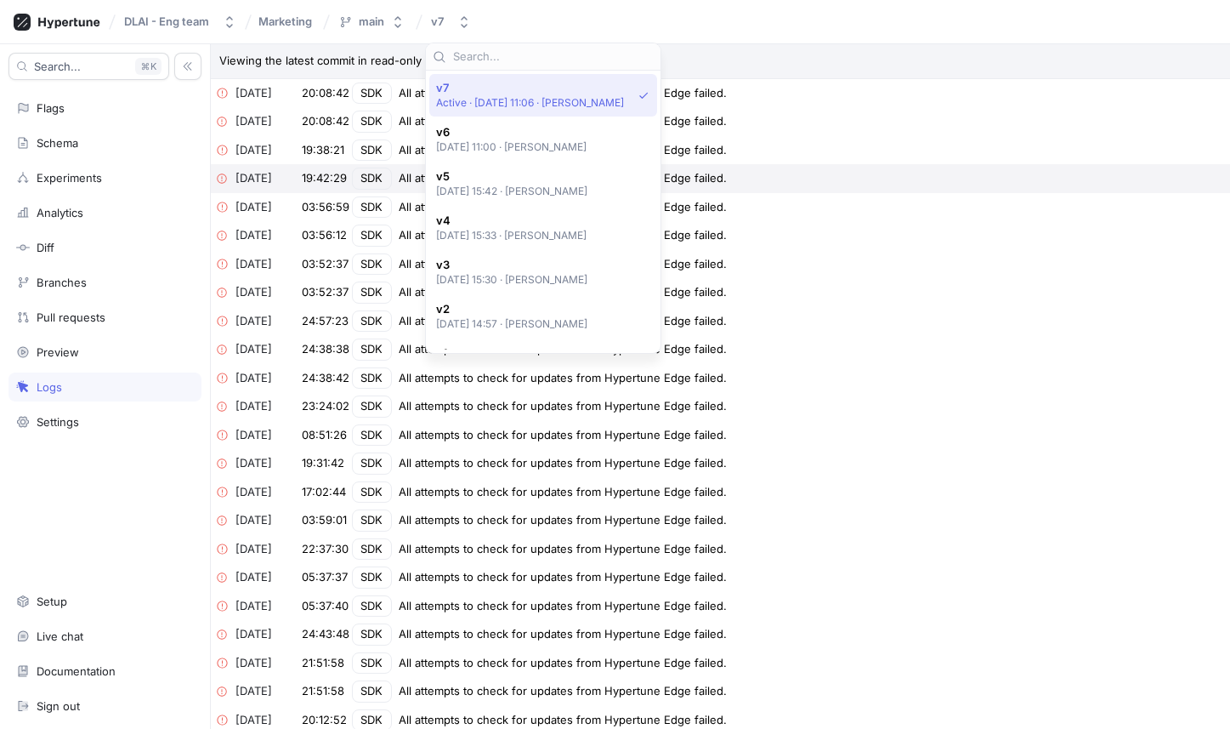
click at [899, 171] on div "[DATE] 19:42:29 SDK All attempts to check for updates from Hypertune Edge faile…" at bounding box center [720, 178] width 1019 height 29
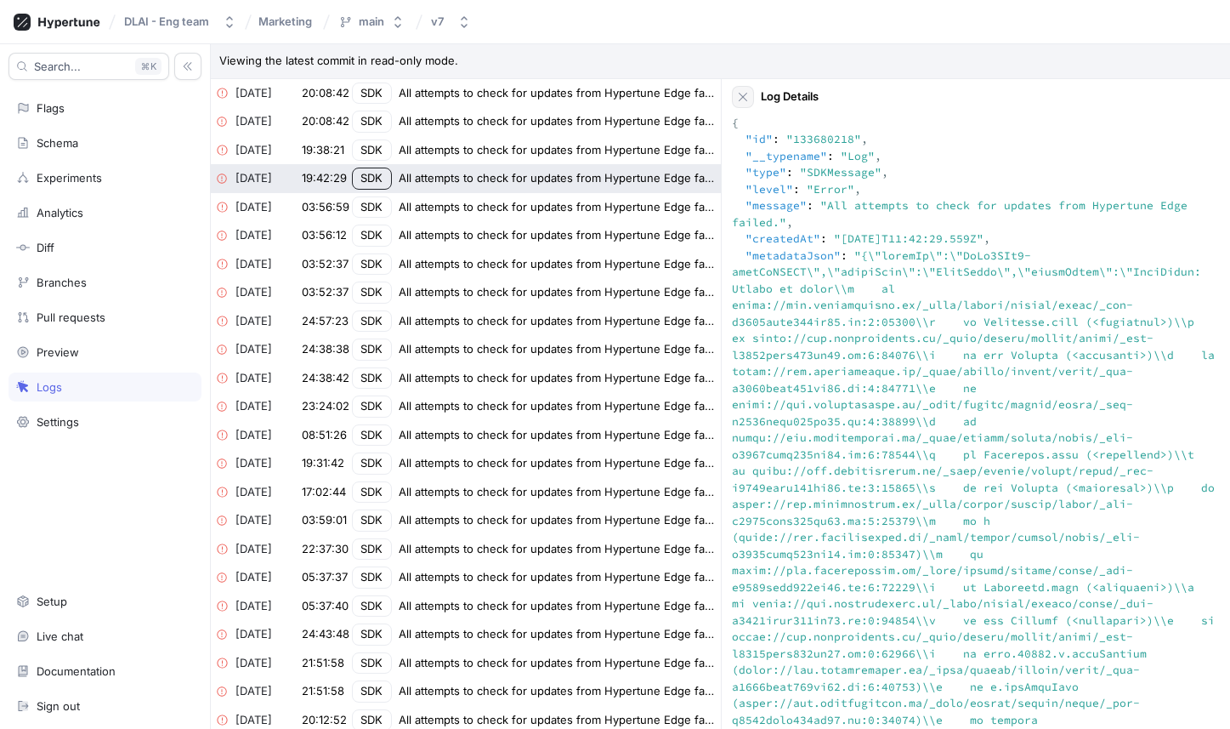
click at [739, 99] on icon "button" at bounding box center [743, 97] width 14 height 14
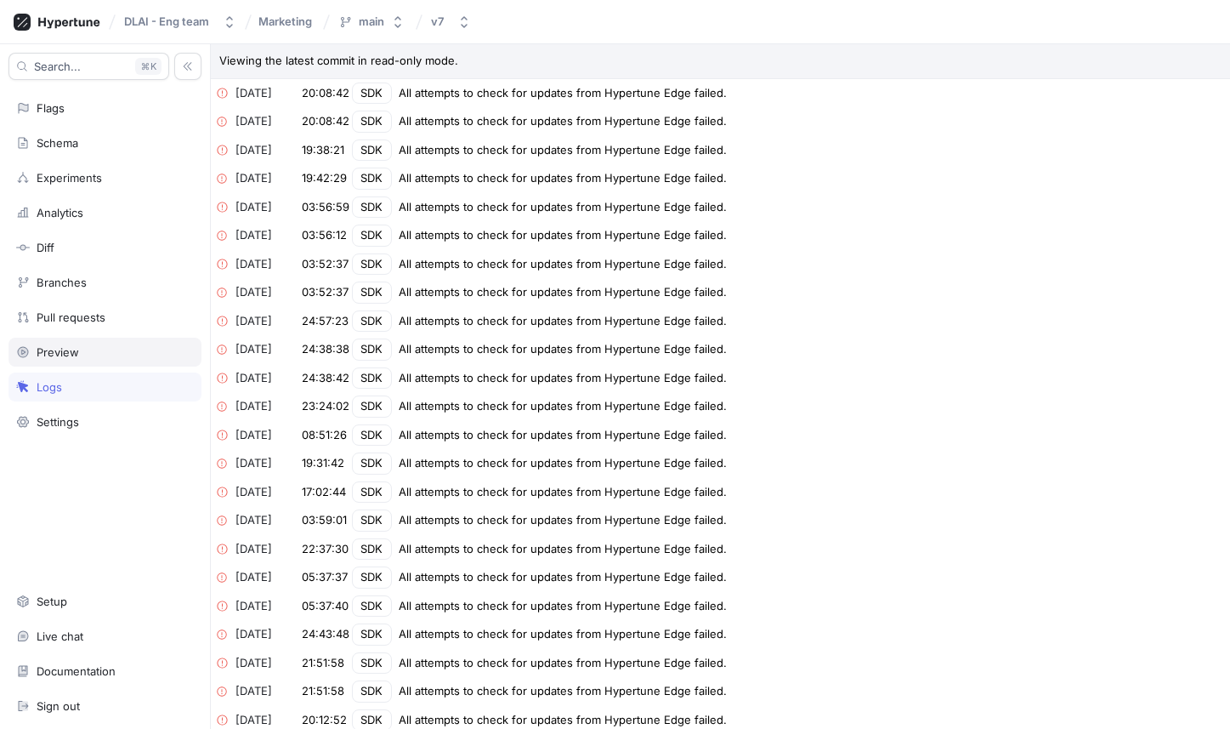
click at [118, 348] on div "Preview" at bounding box center [105, 352] width 178 height 14
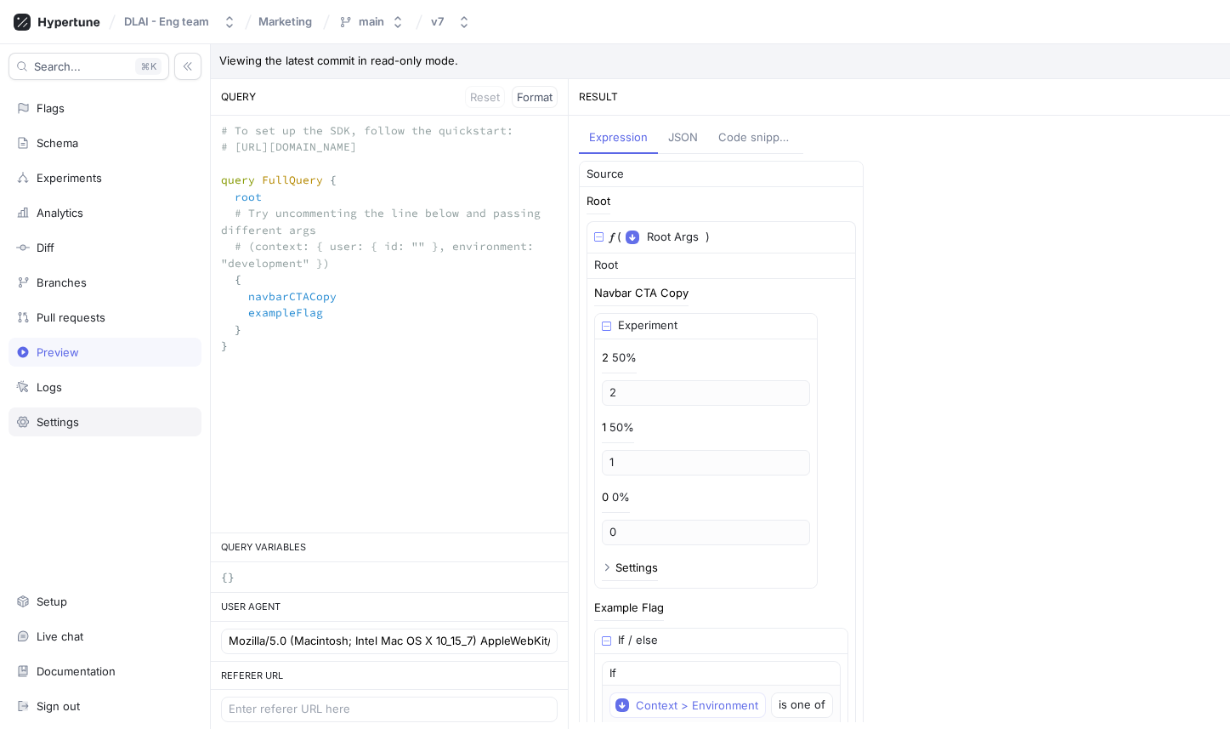
click at [117, 415] on div "Settings" at bounding box center [105, 422] width 178 height 14
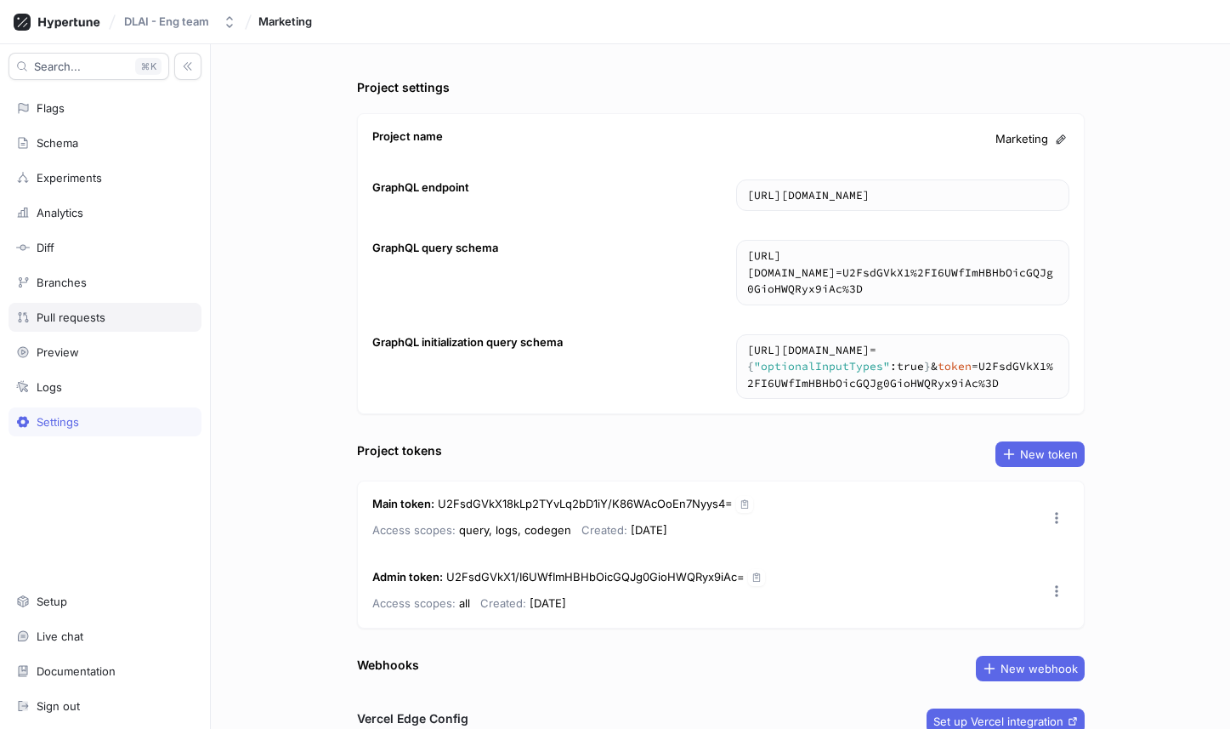
click at [122, 310] on div "Pull requests" at bounding box center [105, 317] width 178 height 14
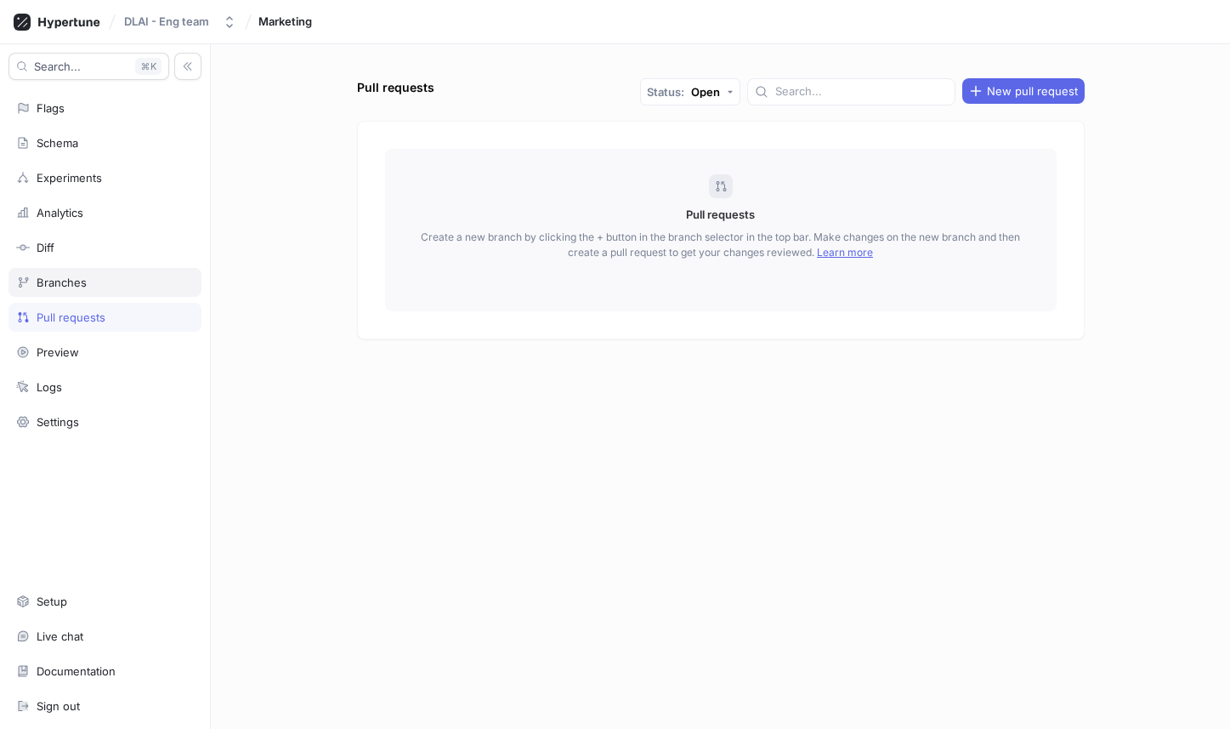
click at [130, 291] on div "Branches" at bounding box center [105, 282] width 193 height 29
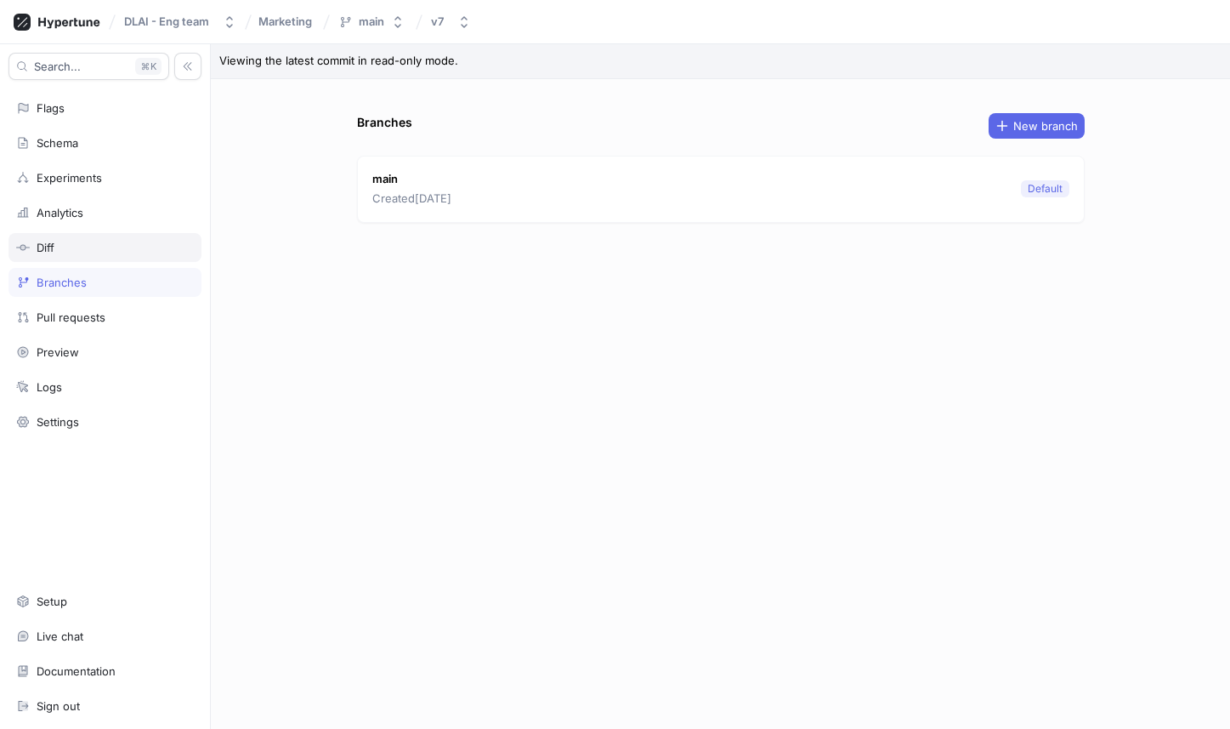
click at [125, 251] on div "Diff" at bounding box center [105, 248] width 178 height 14
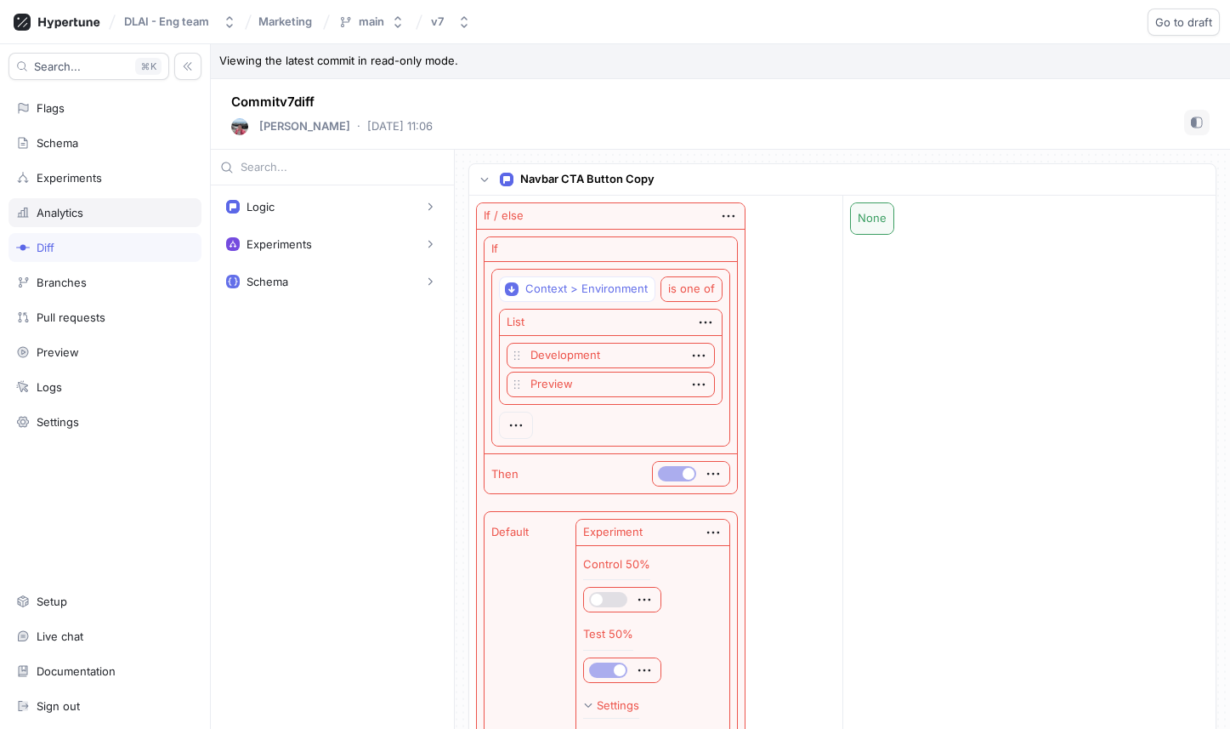
click at [88, 217] on div "Analytics" at bounding box center [105, 213] width 178 height 14
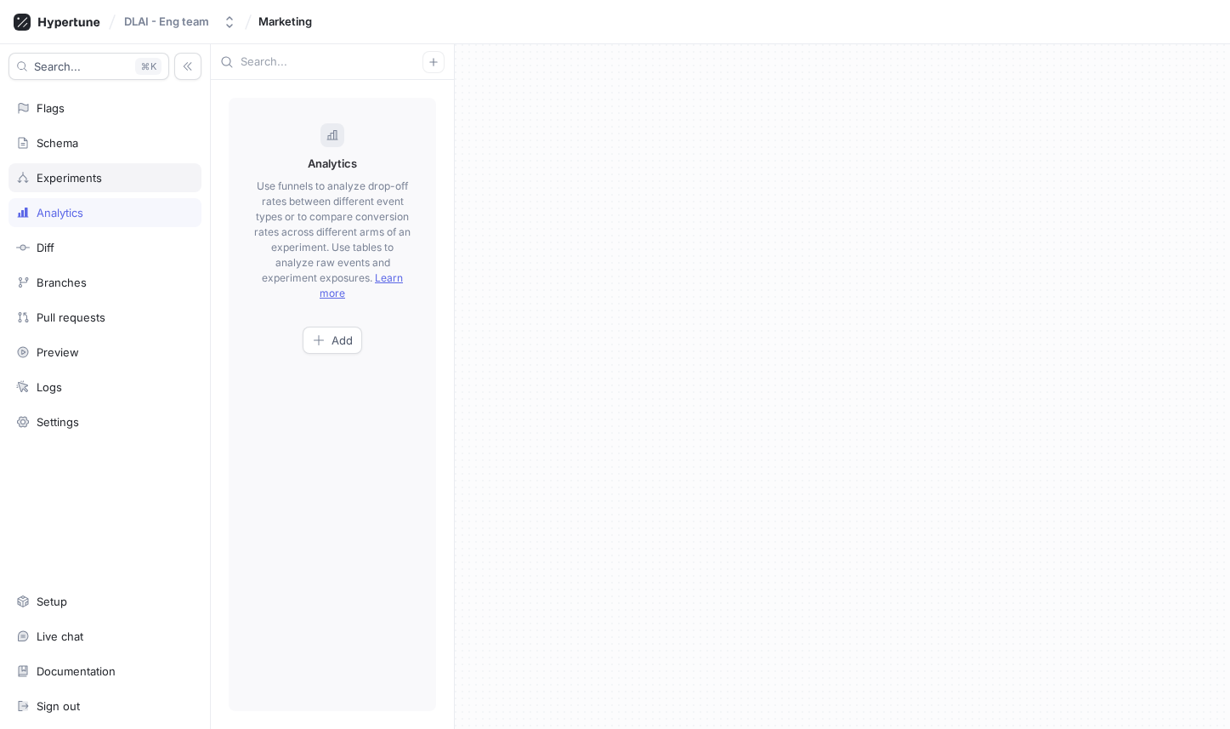
click at [100, 184] on div "Experiments" at bounding box center [105, 177] width 193 height 29
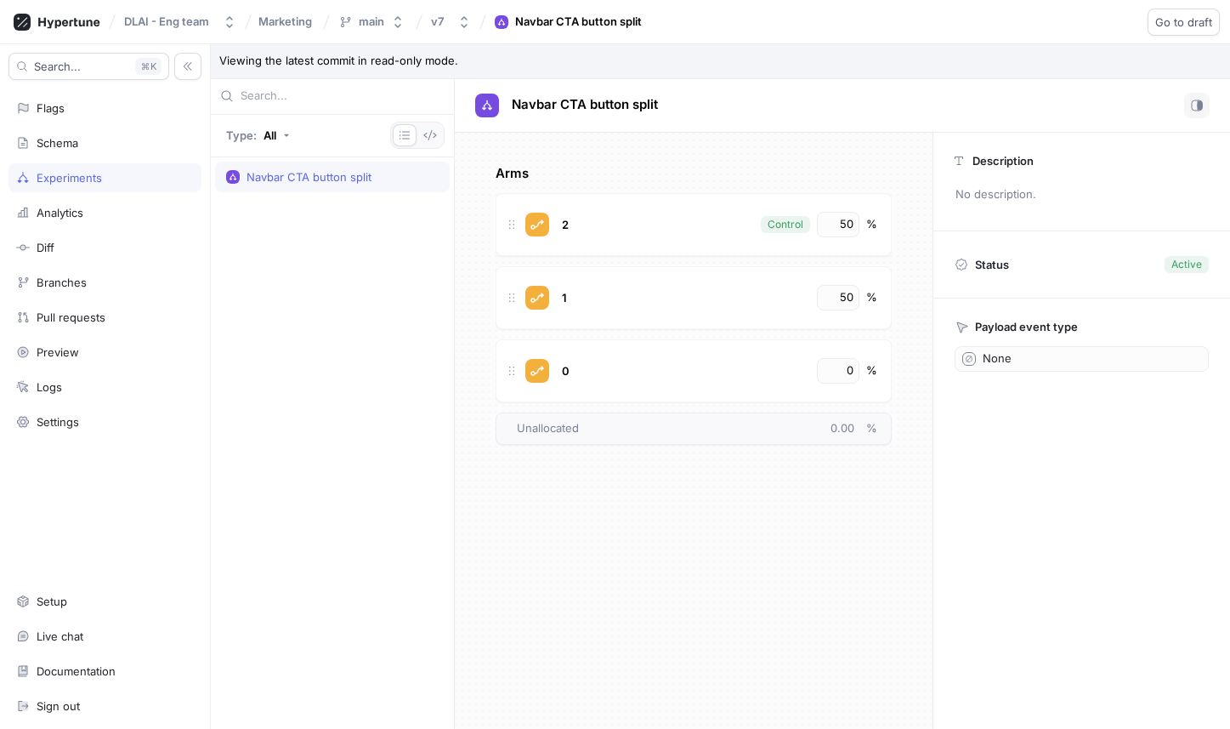
click at [329, 184] on div "Navbar CTA button split" at bounding box center [332, 177] width 235 height 31
click at [105, 127] on div "Search... K Flags Schema Experiments Analytics Diff Branches Pull requests Prev…" at bounding box center [105, 386] width 211 height 684
click at [98, 136] on div "Schema" at bounding box center [105, 143] width 178 height 14
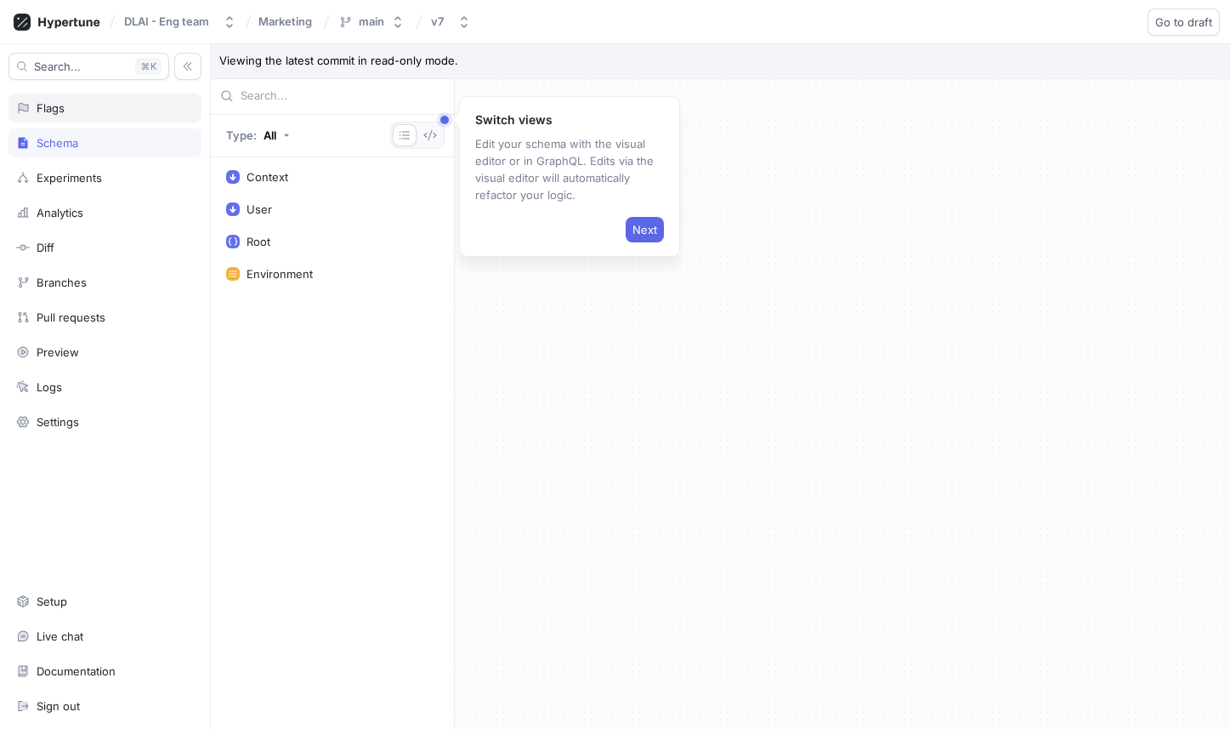
click at [106, 116] on div "Flags" at bounding box center [105, 108] width 193 height 29
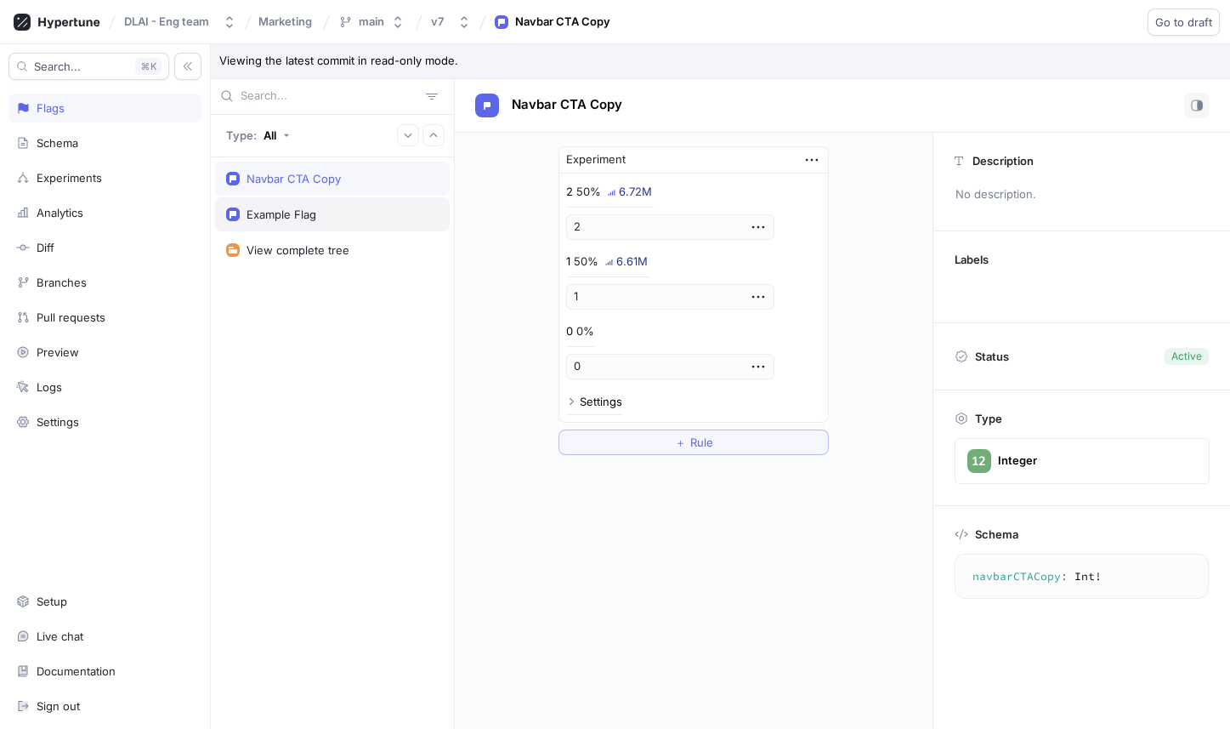
click at [339, 216] on div "Example Flag" at bounding box center [332, 214] width 213 height 14
type textarea "exampleFlag: Boolean!"
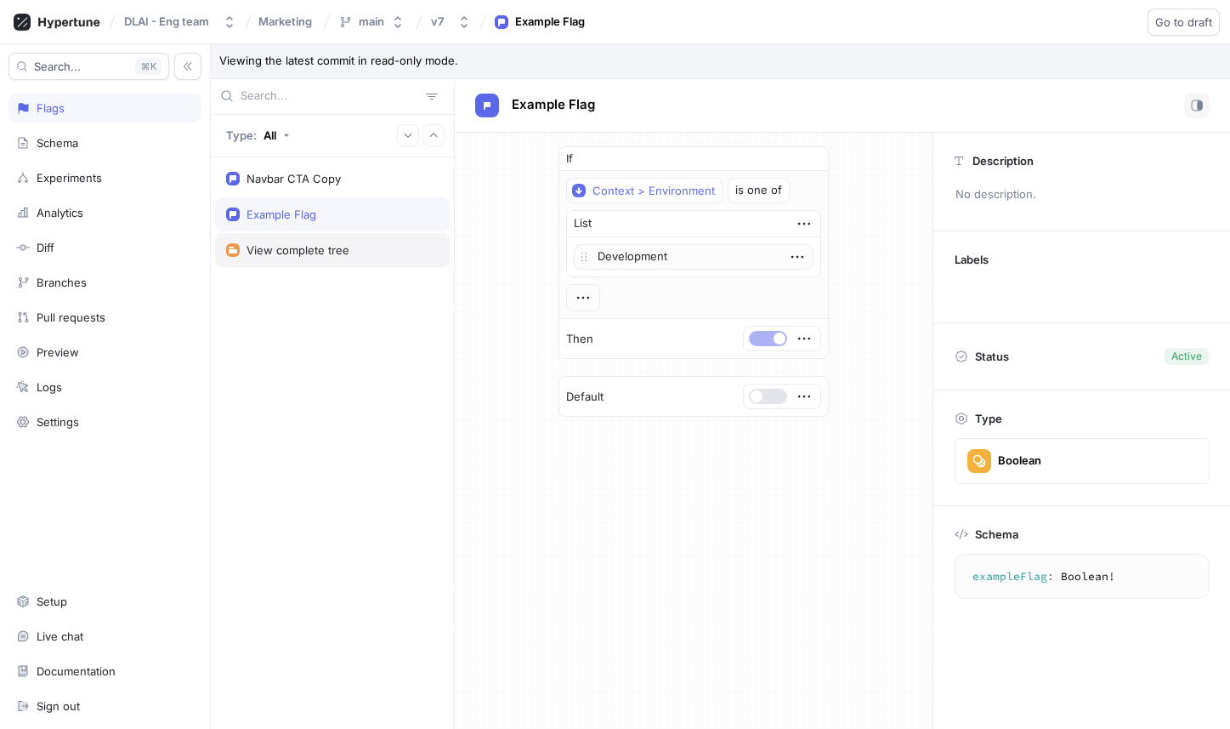
click at [320, 255] on div "View complete tree" at bounding box center [298, 250] width 103 height 14
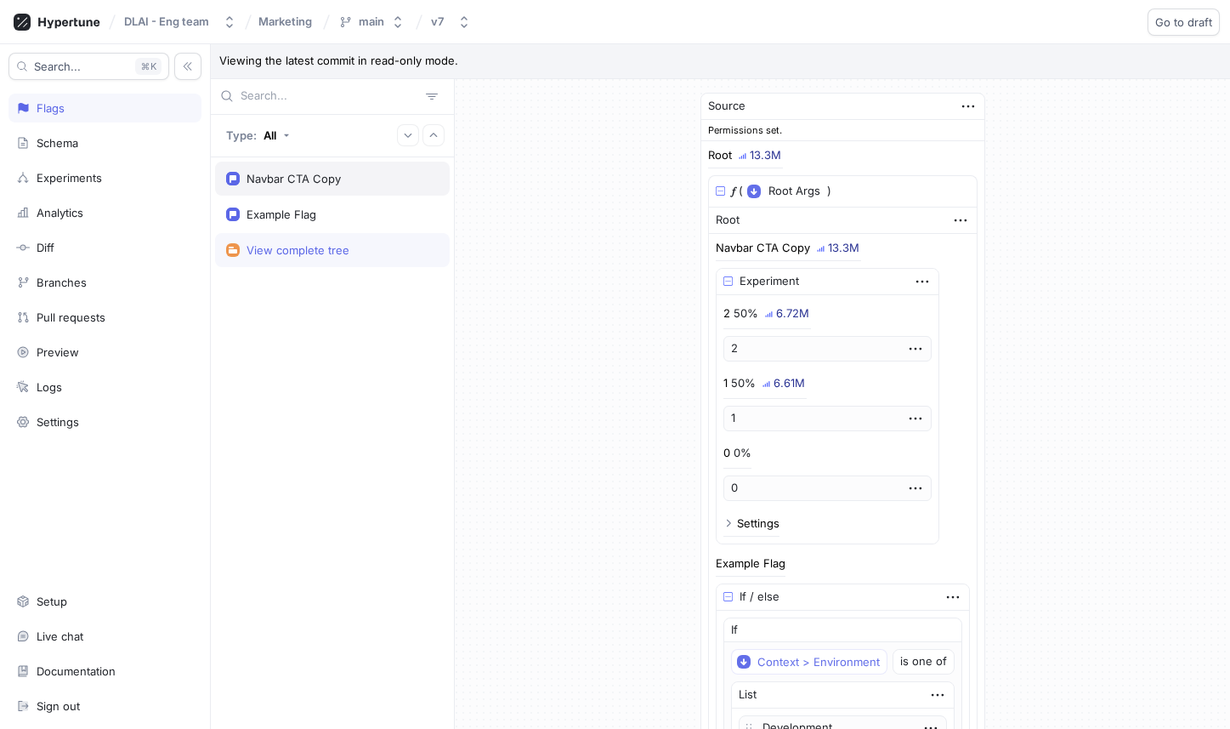
click at [323, 184] on div "Navbar CTA Copy" at bounding box center [332, 179] width 235 height 34
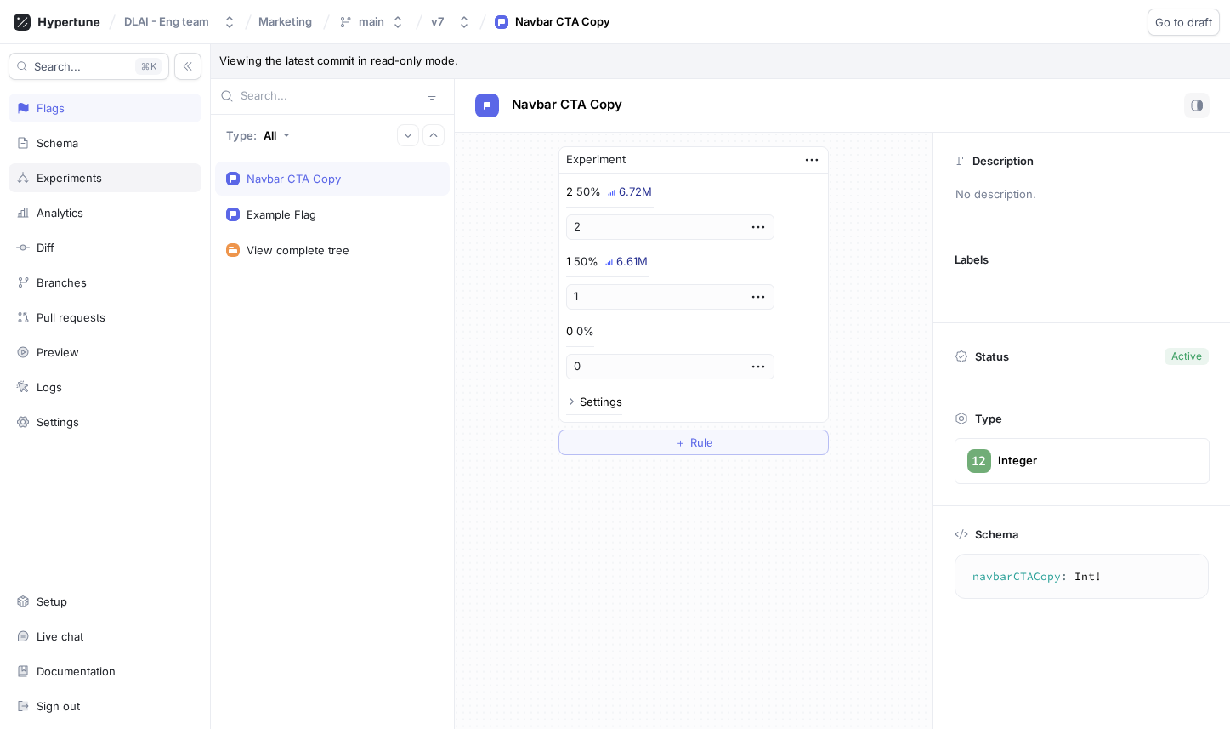
click at [117, 189] on div "Experiments" at bounding box center [105, 177] width 193 height 29
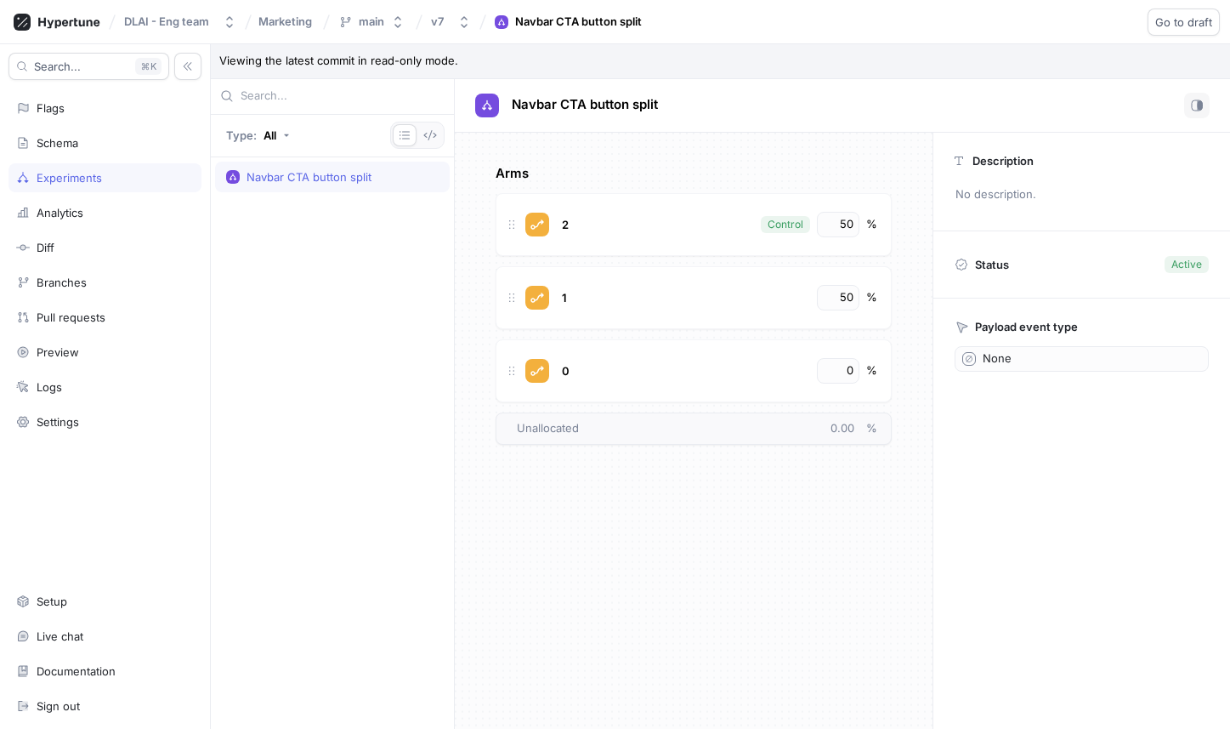
click at [798, 155] on div "Arms 2 Control 50 % 1 50 % 0 0 % To pick up a draggable item, press the space b…" at bounding box center [694, 431] width 478 height 597
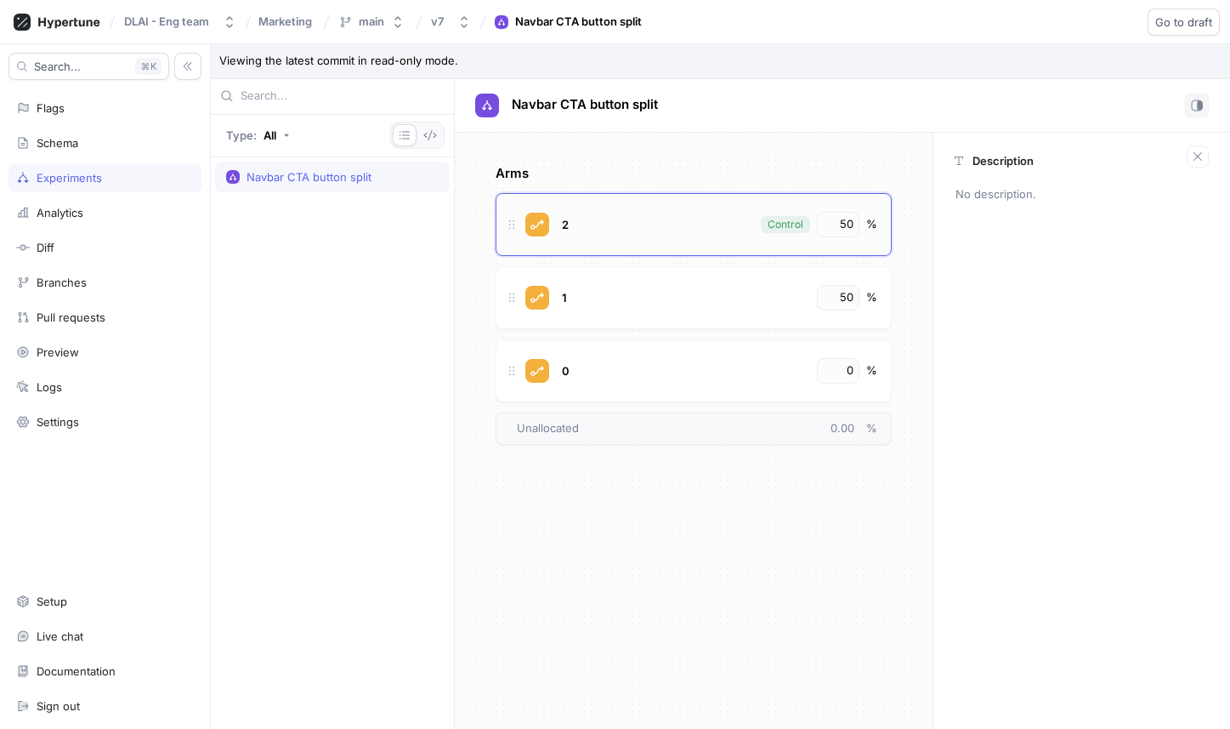
click at [559, 216] on div "2" at bounding box center [565, 224] width 12 height 19
click at [767, 295] on div "1" at bounding box center [683, 298] width 251 height 26
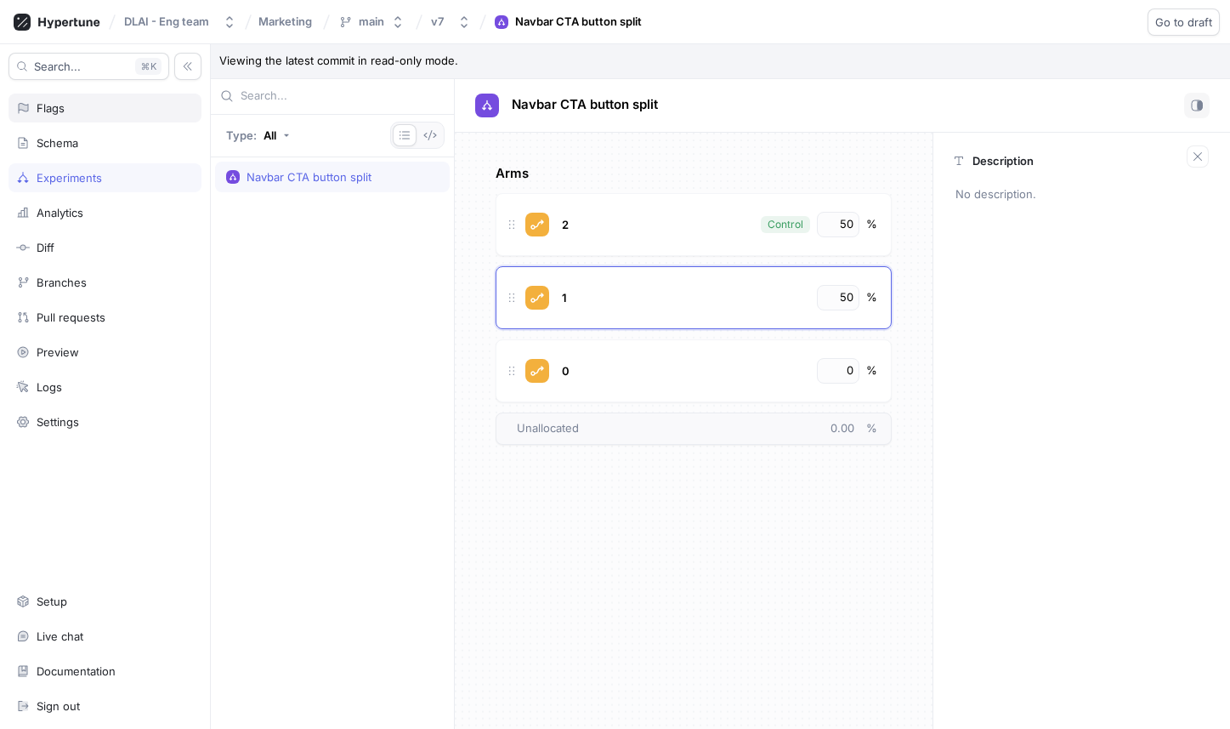
click at [72, 112] on div "Flags" at bounding box center [105, 108] width 178 height 14
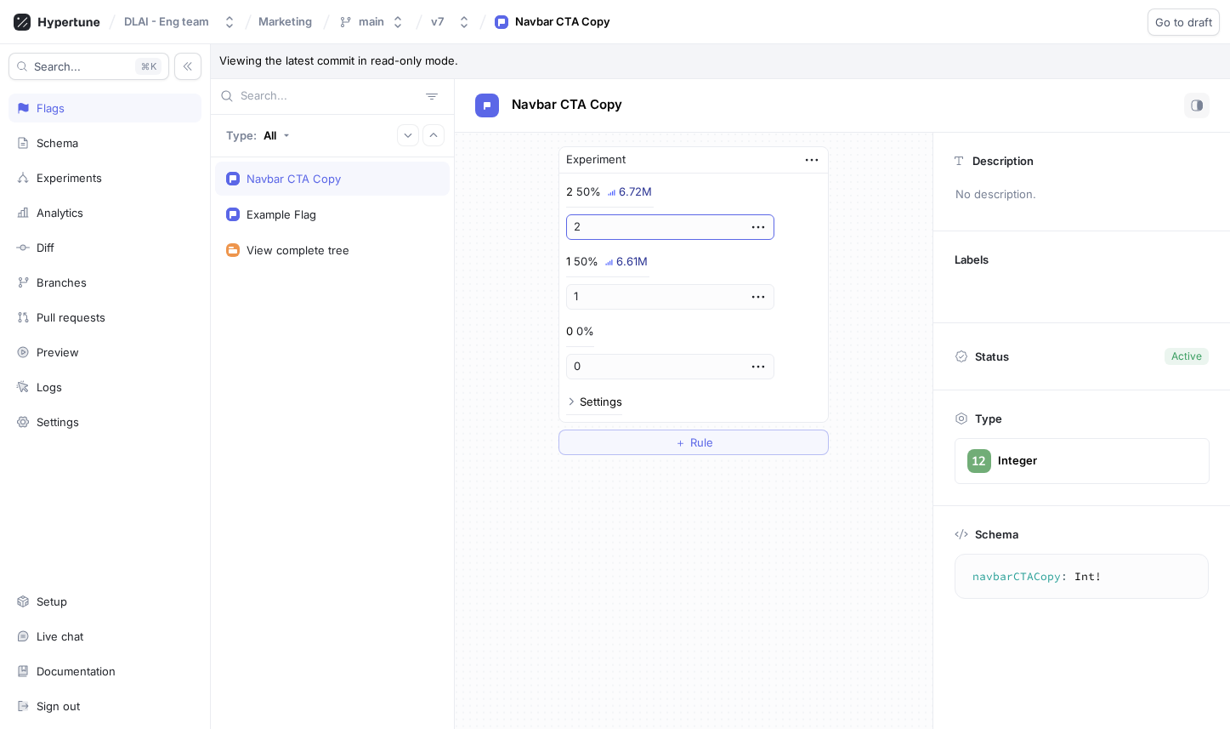
click at [621, 226] on input "2" at bounding box center [670, 227] width 208 height 26
click at [749, 226] on icon "button" at bounding box center [758, 227] width 19 height 19
click at [879, 213] on div "Experiment 2 50% 6.72M 2 1 50% 6.61M 1 0 0% 0 Settings ＋ Rule" at bounding box center [694, 301] width 478 height 336
click at [604, 401] on div "Settings" at bounding box center [601, 401] width 43 height 11
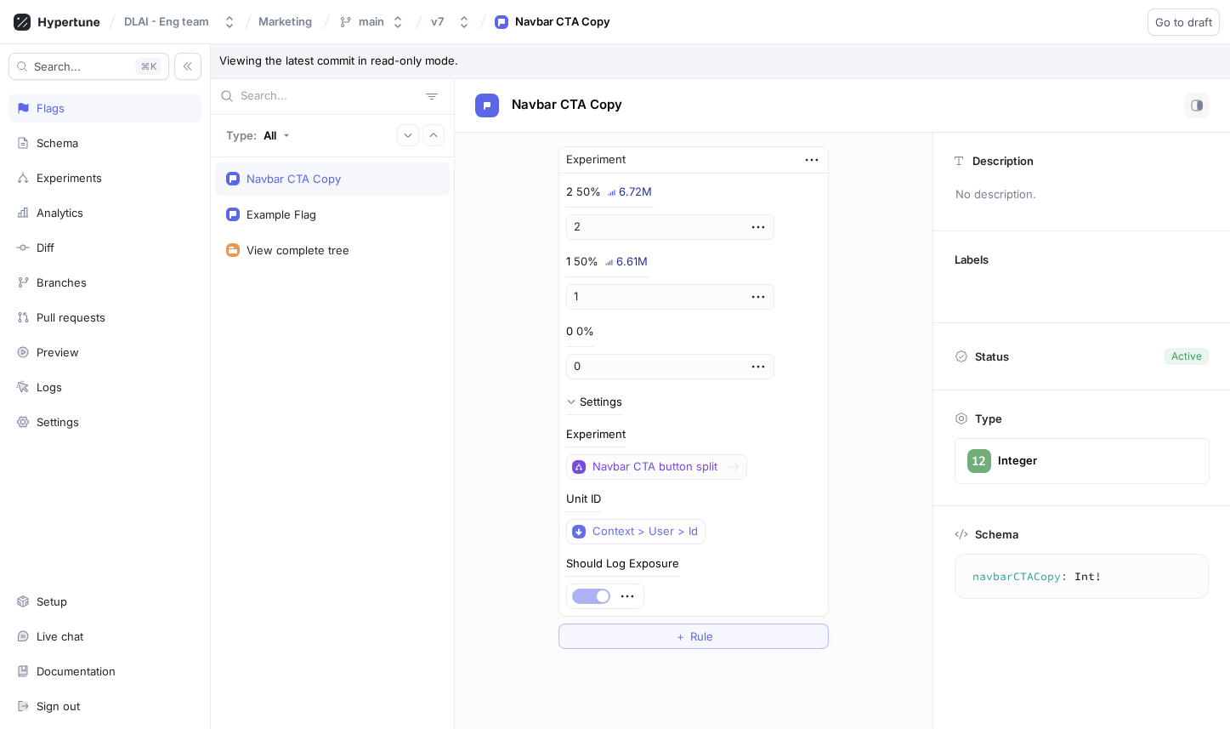
click at [615, 400] on div "Settings" at bounding box center [601, 401] width 43 height 11
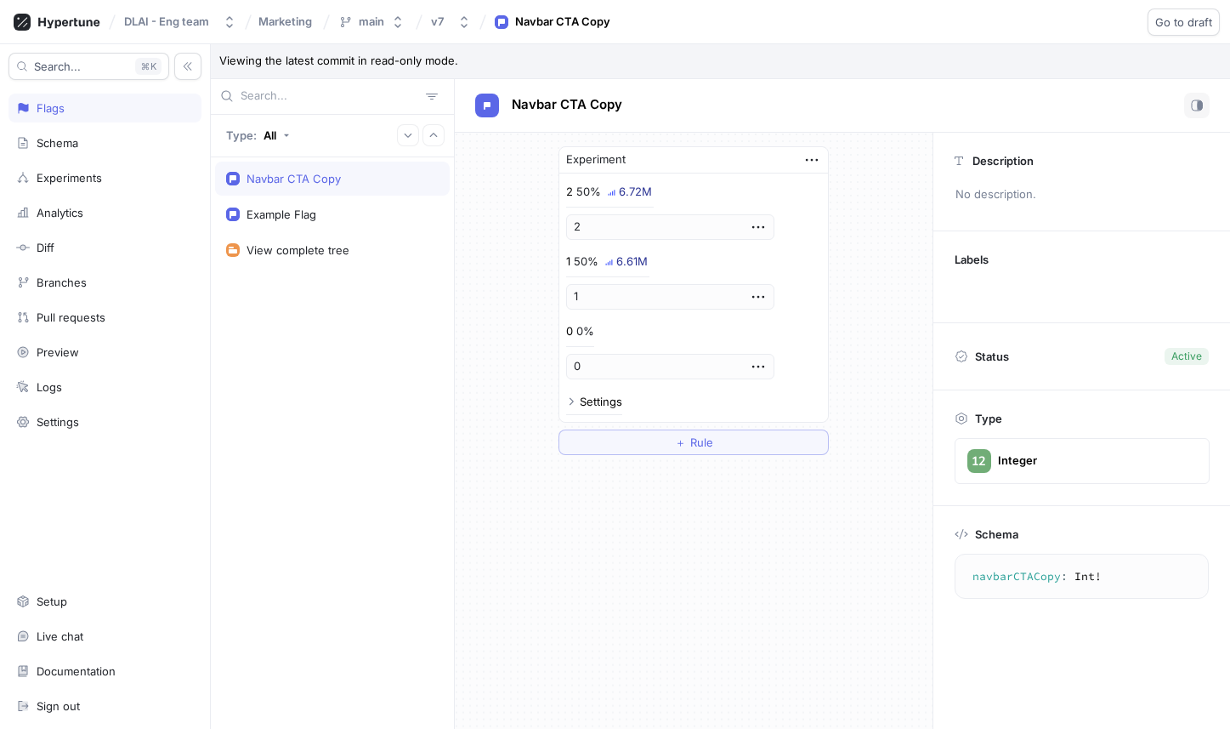
click at [871, 32] on div "DLAI - Eng team Marketing main v7 Navbar CTA Copy Go to draft Roll back" at bounding box center [615, 22] width 1230 height 44
click at [1169, 24] on span "Go to draft" at bounding box center [1183, 22] width 57 height 10
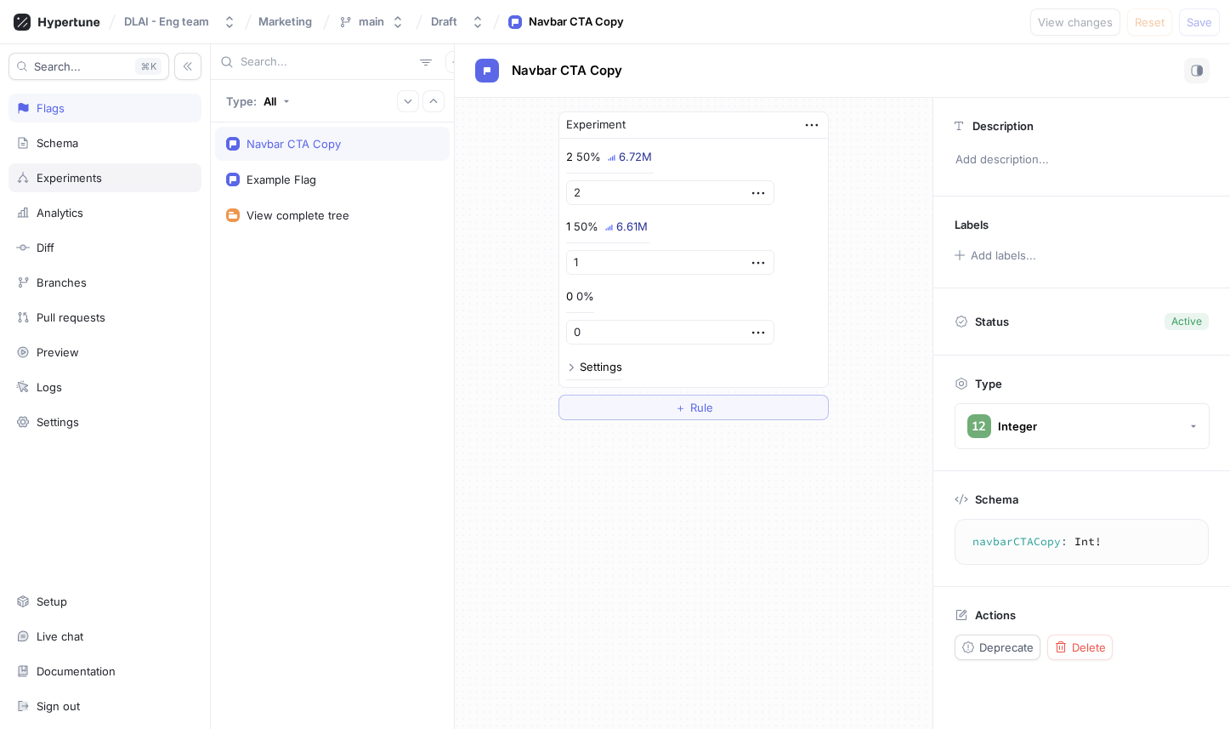
click at [93, 167] on div "Experiments" at bounding box center [105, 177] width 193 height 29
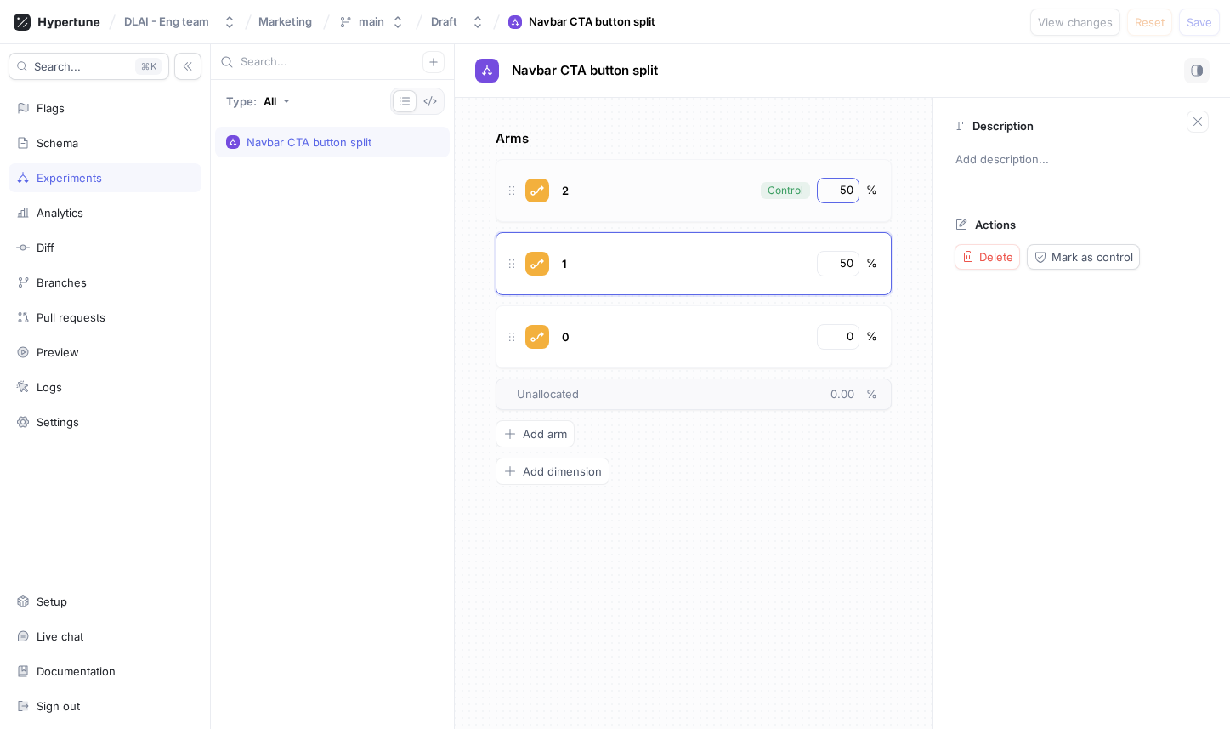
click at [837, 198] on div "50" at bounding box center [838, 191] width 43 height 26
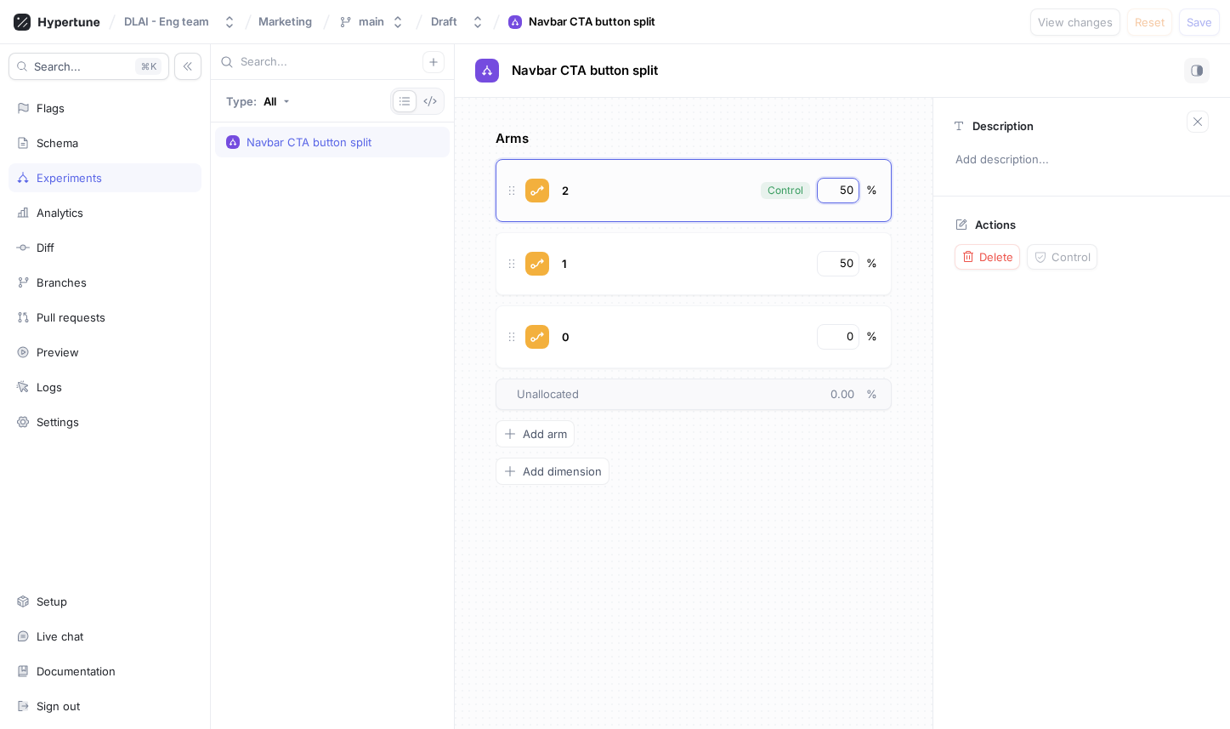
click at [846, 191] on input "50" at bounding box center [839, 190] width 29 height 17
drag, startPoint x: 838, startPoint y: 190, endPoint x: 866, endPoint y: 190, distance: 28.1
click at [866, 190] on div "2 Control 50 %" at bounding box center [718, 191] width 318 height 26
type input "0"
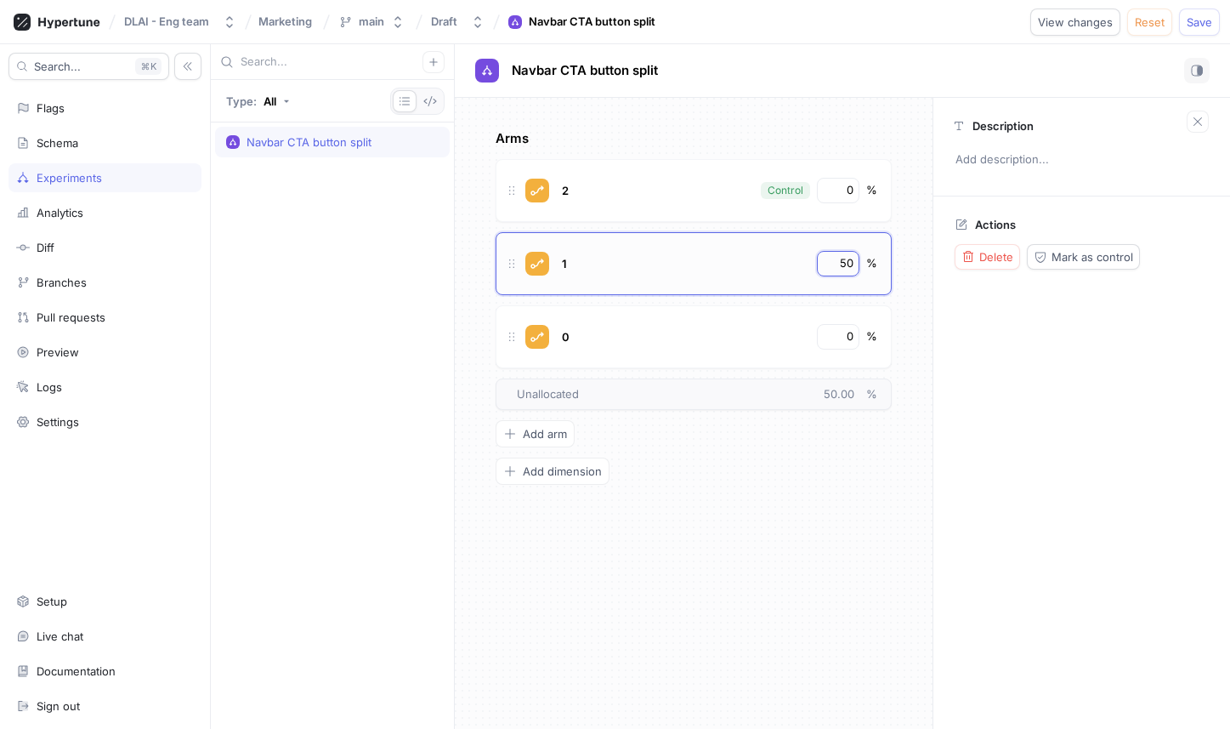
drag, startPoint x: 841, startPoint y: 260, endPoint x: 870, endPoint y: 260, distance: 28.9
click at [870, 260] on div "1 50 %" at bounding box center [718, 264] width 318 height 26
type input "0"
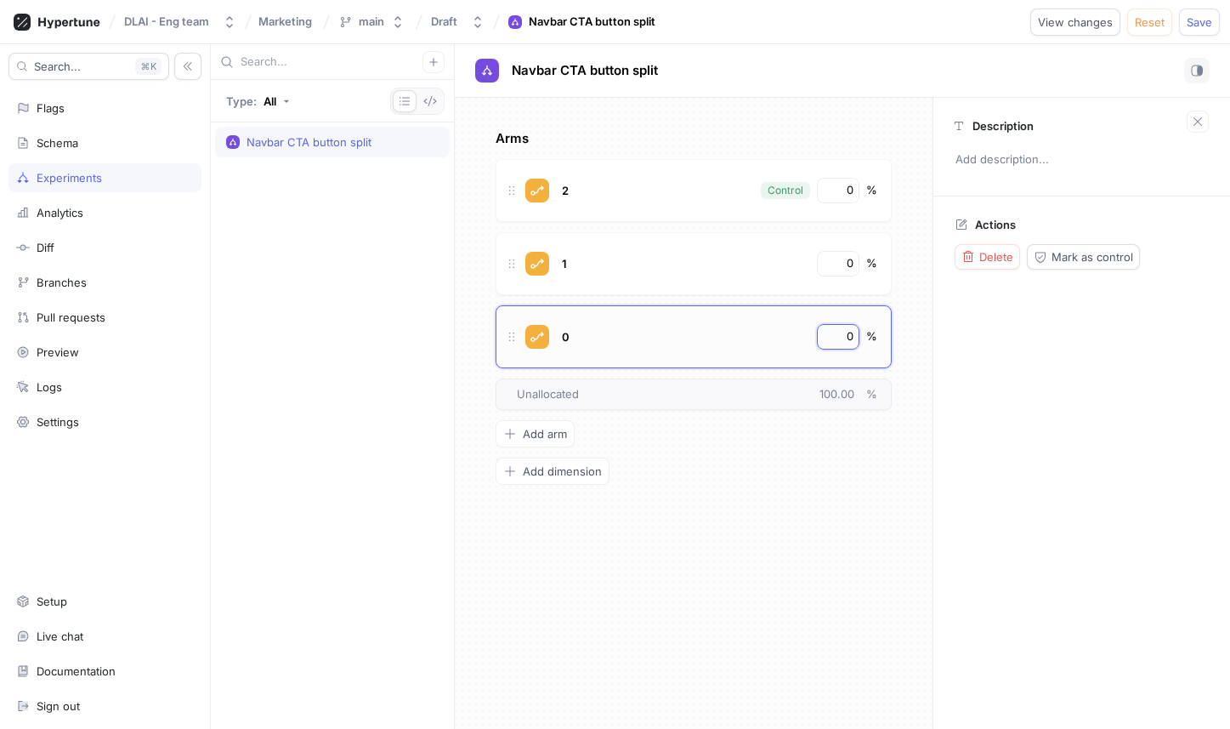
drag, startPoint x: 842, startPoint y: 339, endPoint x: 864, endPoint y: 339, distance: 21.3
click at [864, 339] on div "0 0 %" at bounding box center [718, 337] width 318 height 26
type input "100"
click at [828, 602] on div "Arms 2 Control 0 % 1 0 % 0 100 % To pick up a draggable item, press the space b…" at bounding box center [694, 413] width 478 height 631
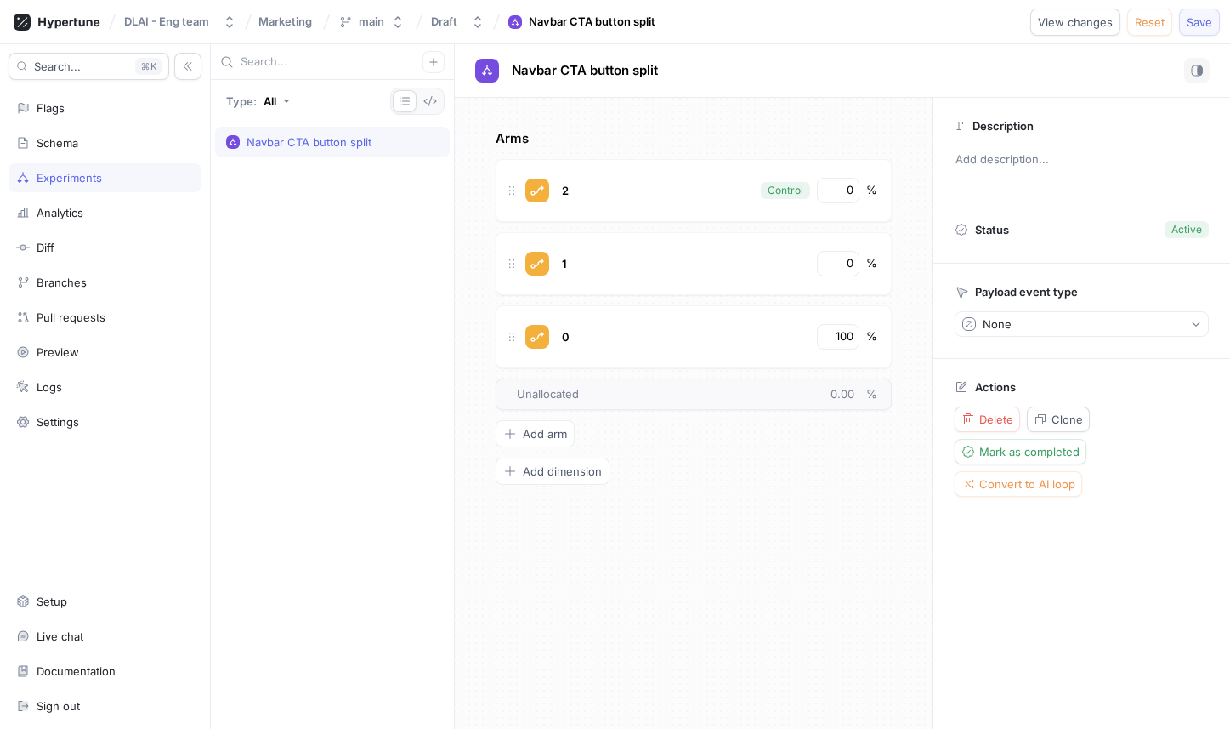
click at [1194, 17] on span "Save" at bounding box center [1200, 22] width 26 height 10
click at [906, 20] on div "DLAI - Eng team Marketing main Draft Navbar CTA button split View changes Reset…" at bounding box center [615, 22] width 1230 height 44
click at [867, 25] on div "DLAI - Eng team Marketing main Draft Navbar CTA button split View changes Reset…" at bounding box center [615, 22] width 1230 height 44
click at [112, 119] on div "Flags" at bounding box center [105, 108] width 193 height 29
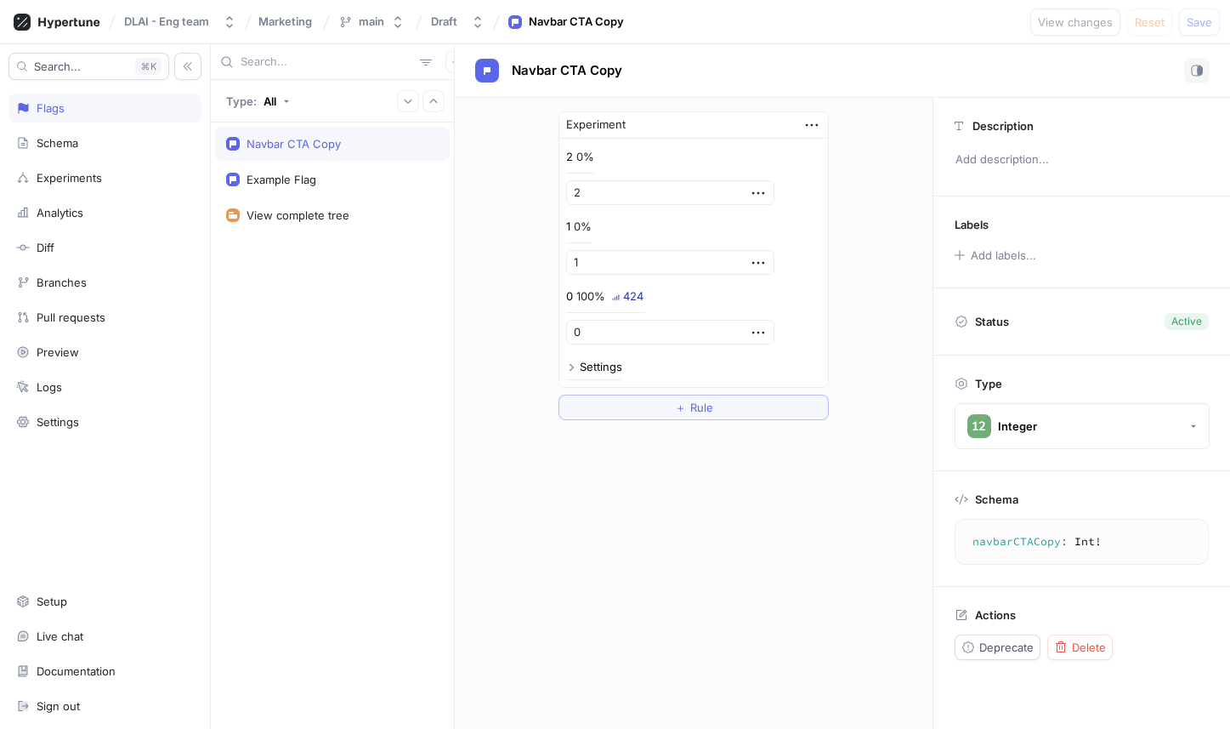
click at [827, 33] on div "DLAI - Eng team Marketing main Draft Navbar CTA Copy View changes Reset Save" at bounding box center [615, 22] width 1230 height 44
